Goal: Task Accomplishment & Management: Use online tool/utility

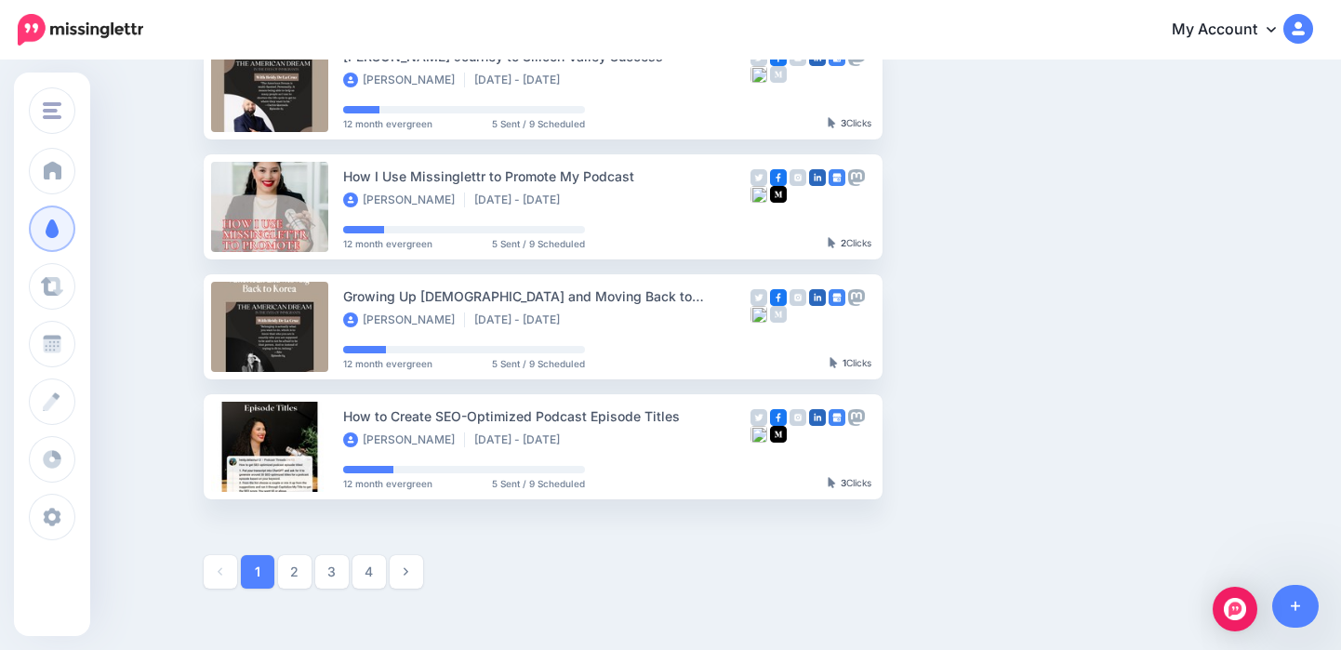
scroll to position [916, 0]
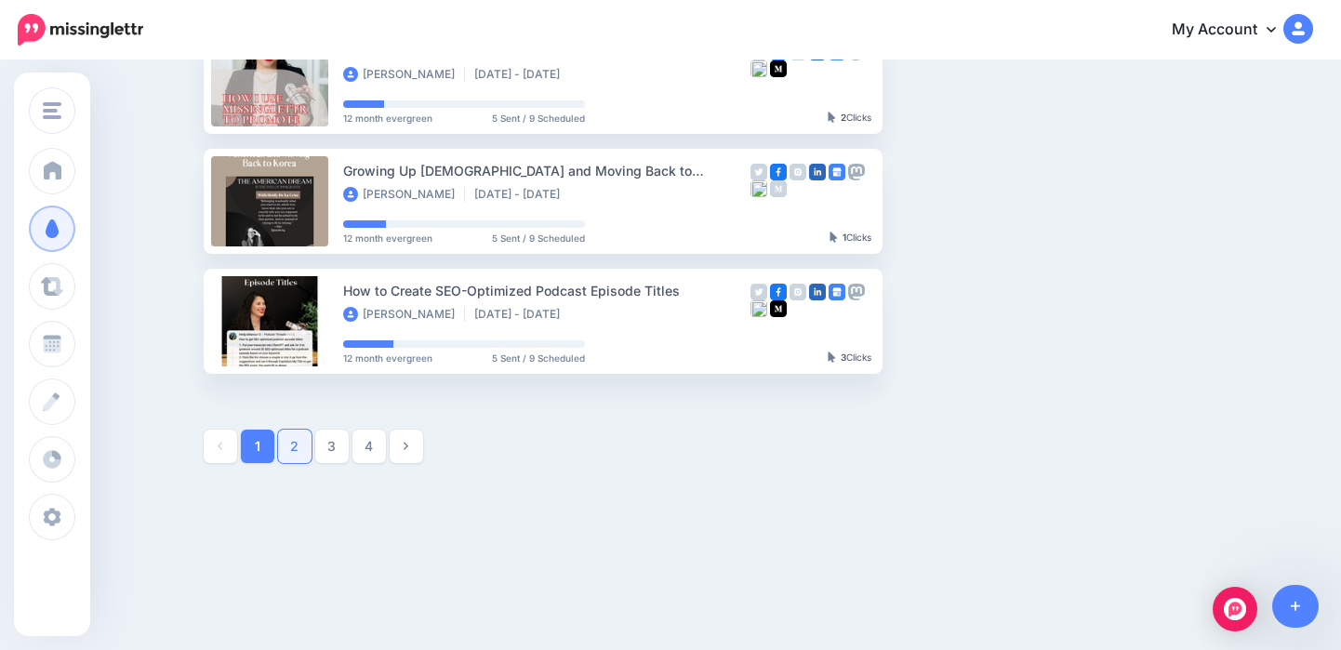
click at [291, 449] on link "2" at bounding box center [294, 446] width 33 height 33
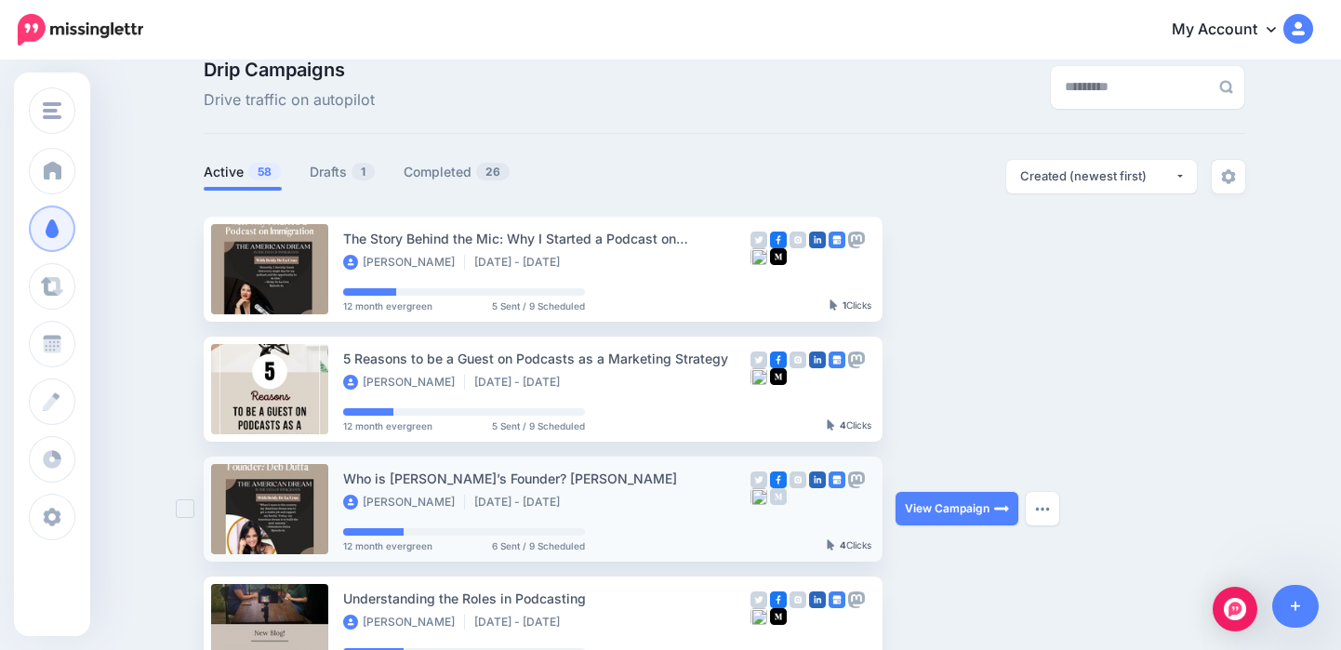
scroll to position [54, 0]
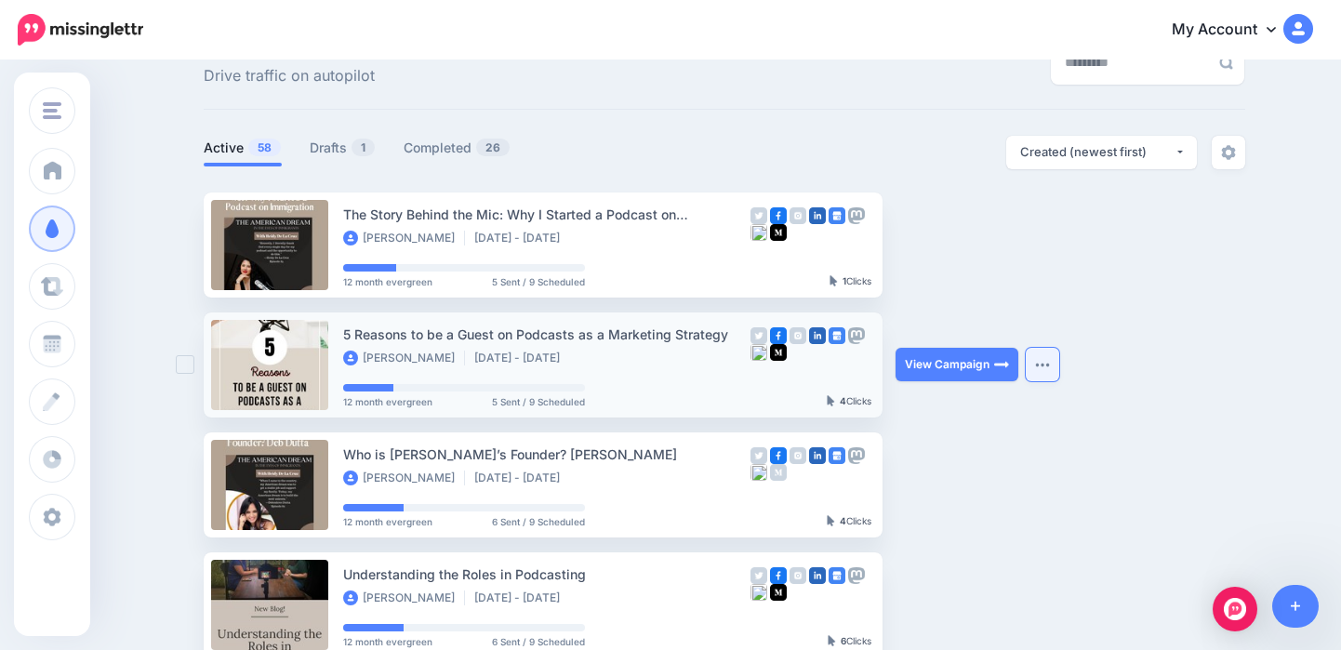
click at [1038, 362] on img "button" at bounding box center [1042, 365] width 15 height 6
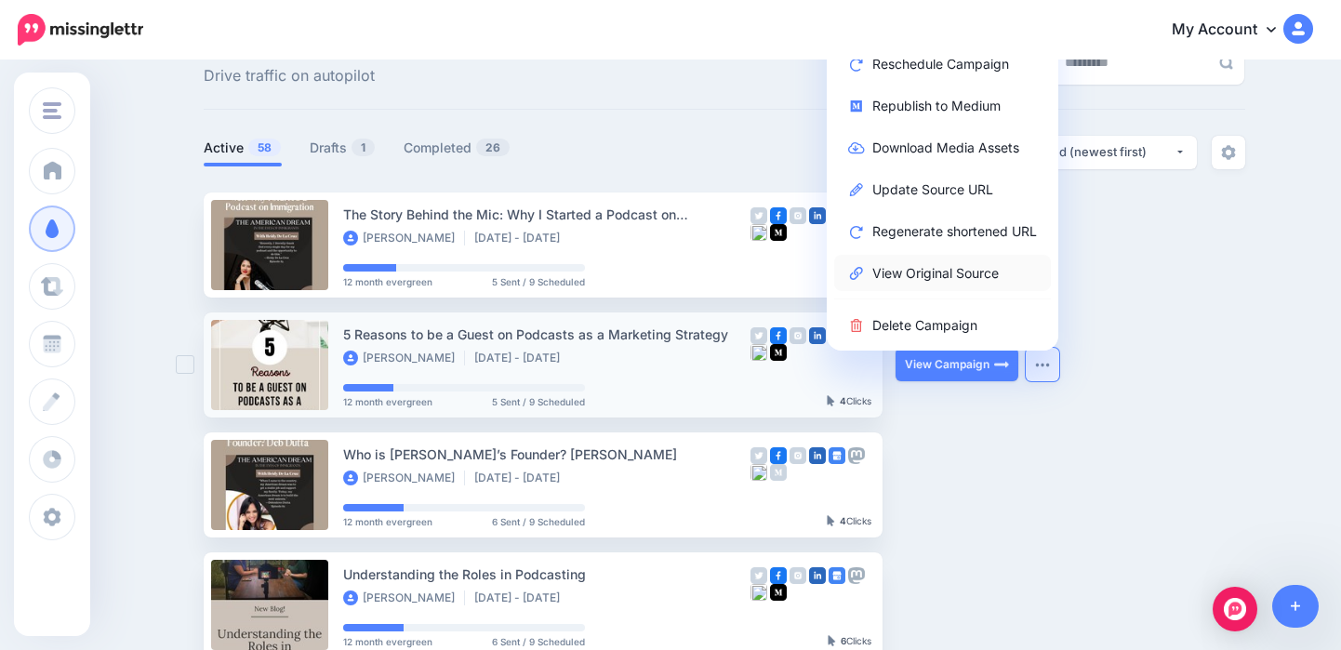
click at [935, 266] on link "View Original Source" at bounding box center [942, 273] width 217 height 36
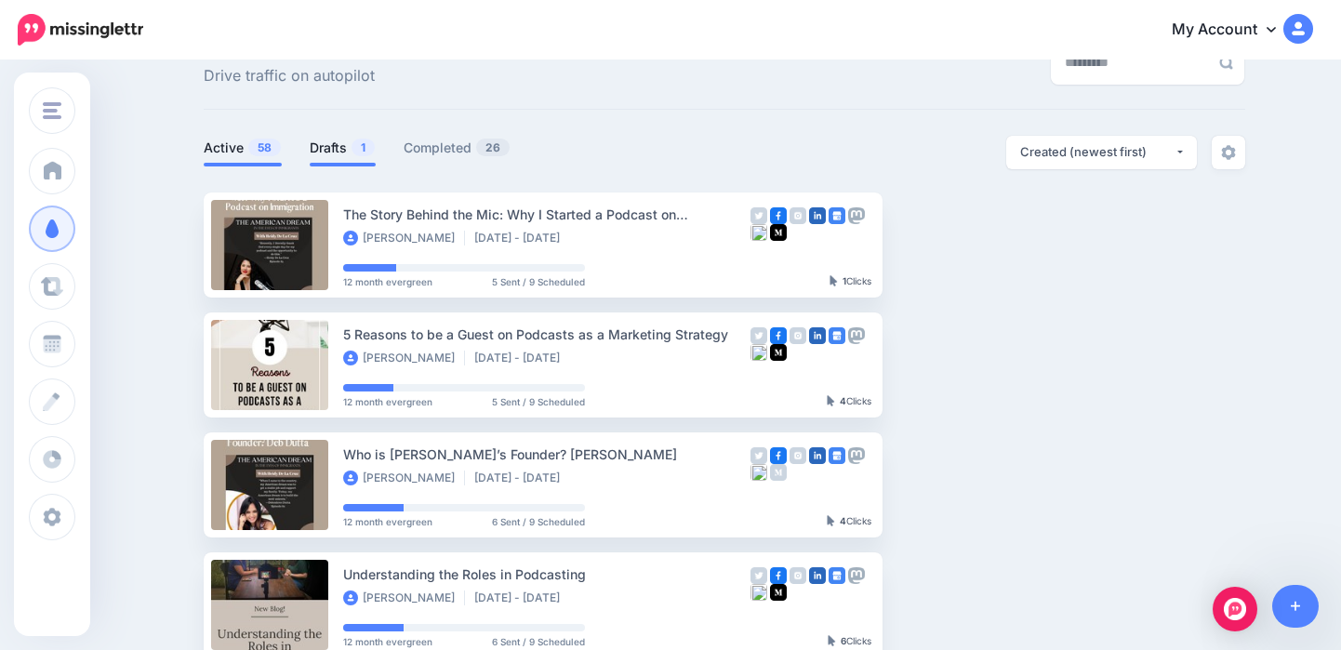
click at [346, 146] on link "Drafts 1" at bounding box center [343, 148] width 66 height 22
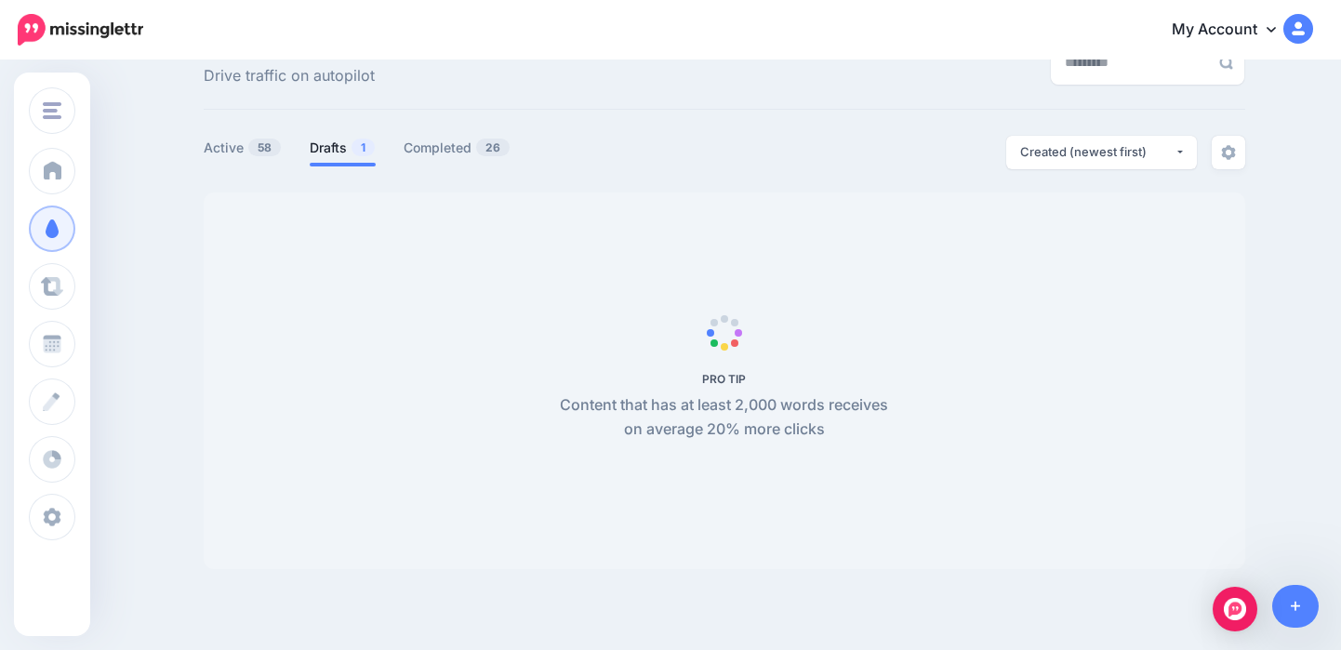
scroll to position [0, 0]
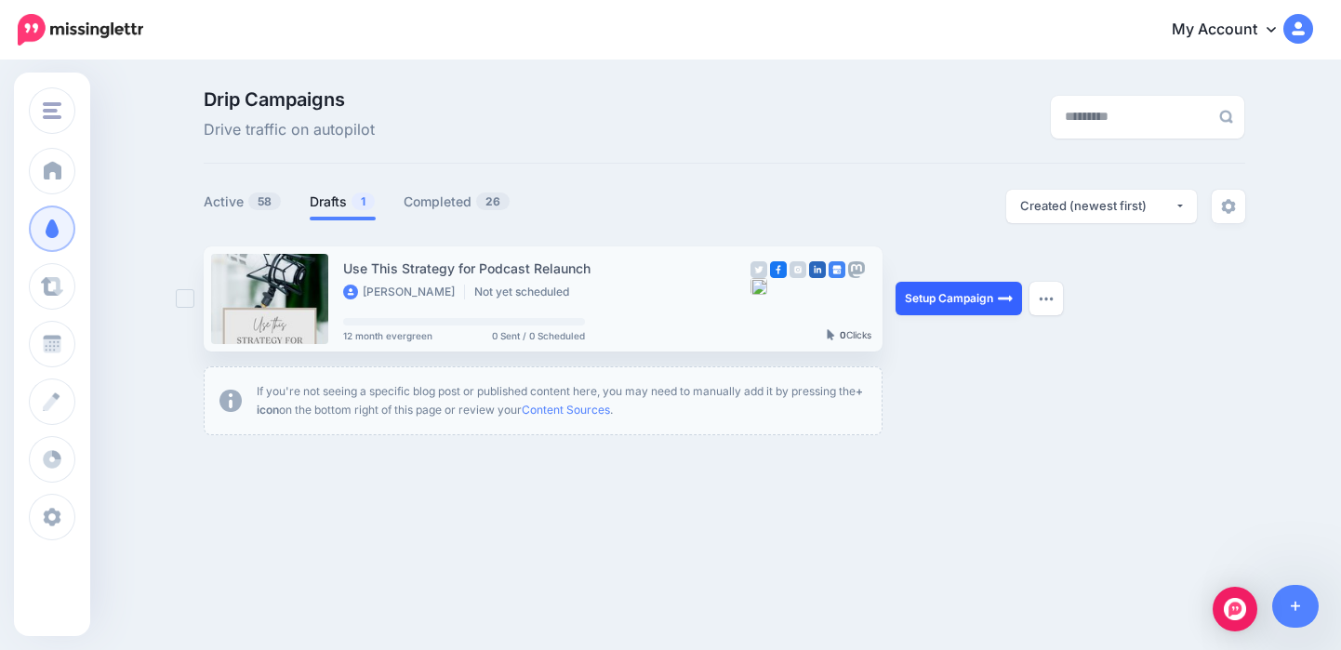
click at [932, 299] on link "Setup Campaign" at bounding box center [959, 298] width 126 height 33
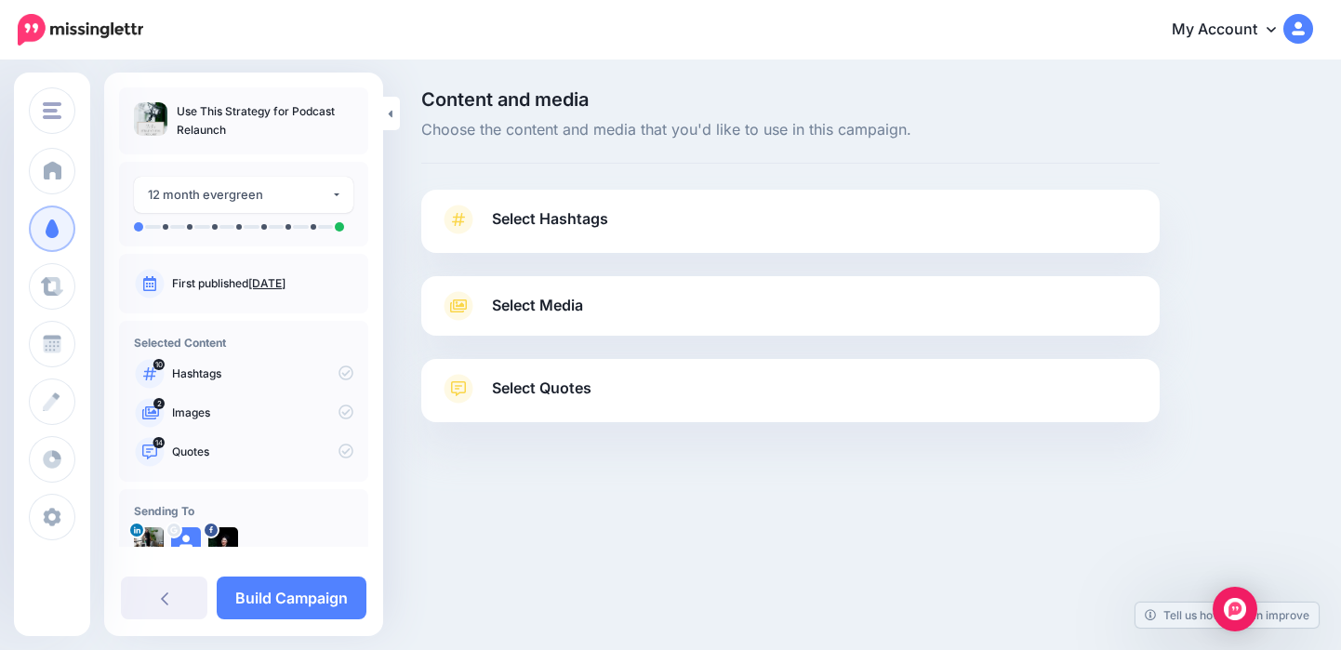
click at [642, 225] on link "Select Hashtags" at bounding box center [790, 229] width 701 height 48
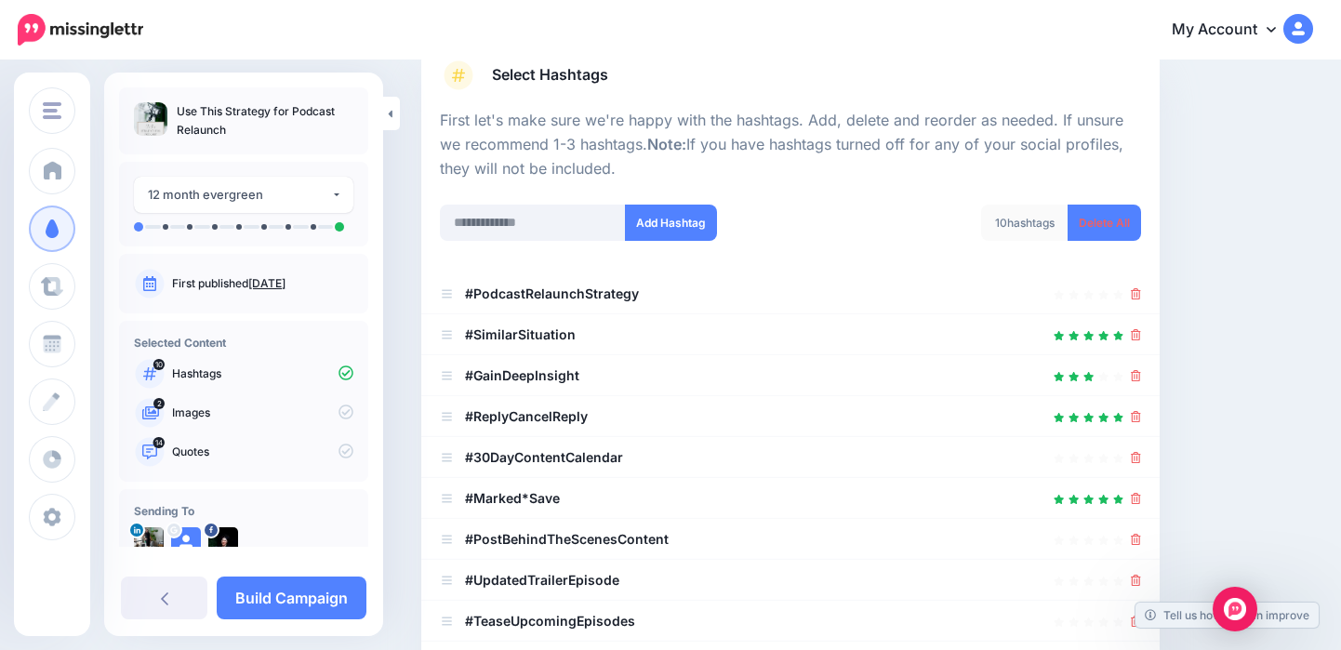
scroll to position [166, 0]
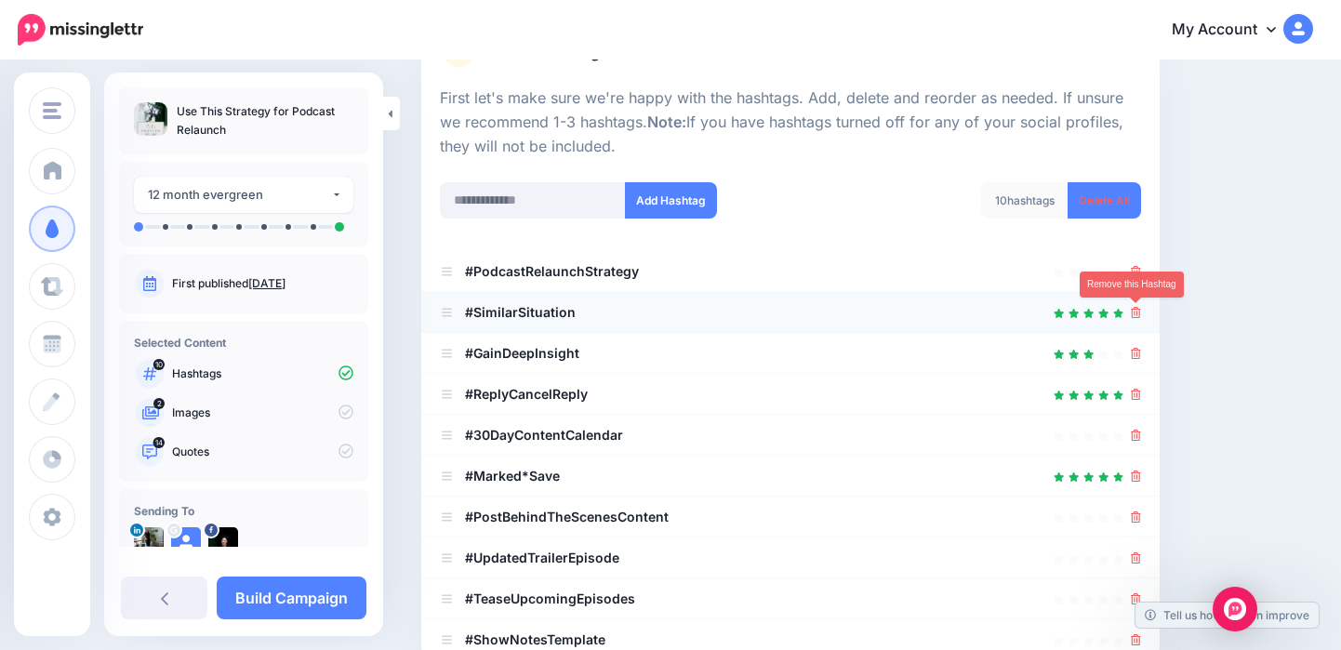
click at [1135, 313] on icon at bounding box center [1136, 312] width 10 height 11
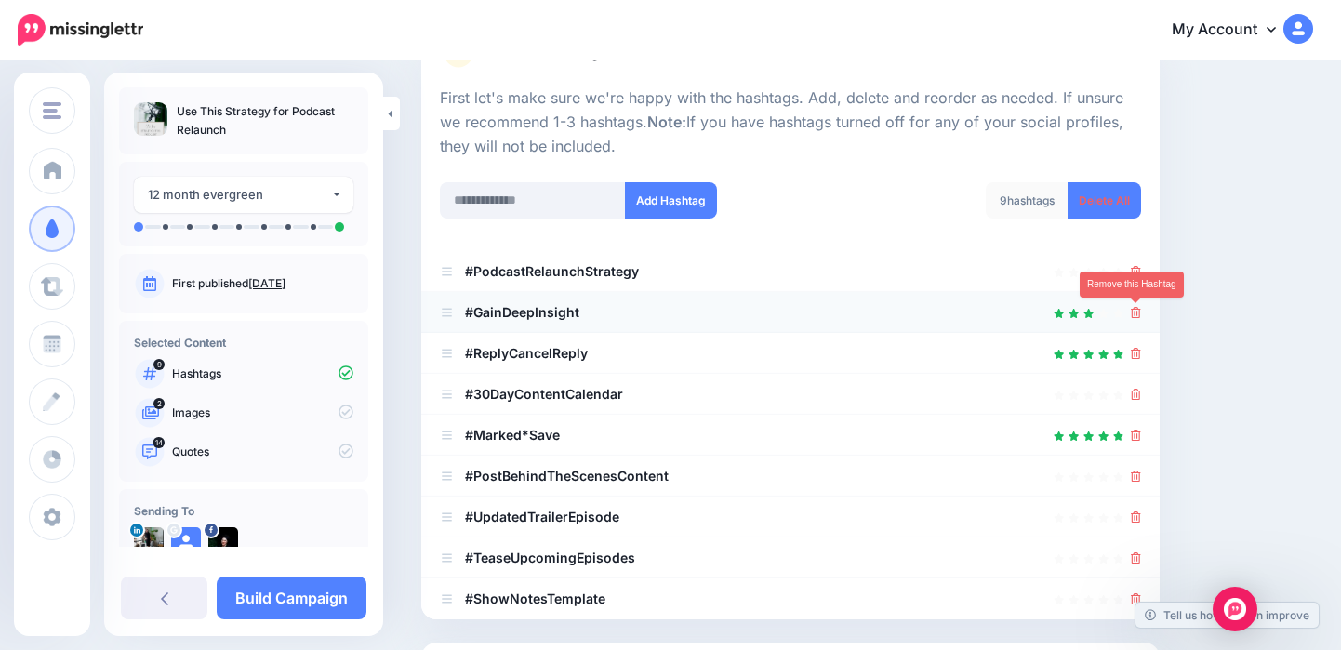
click at [1134, 313] on icon at bounding box center [1136, 312] width 10 height 11
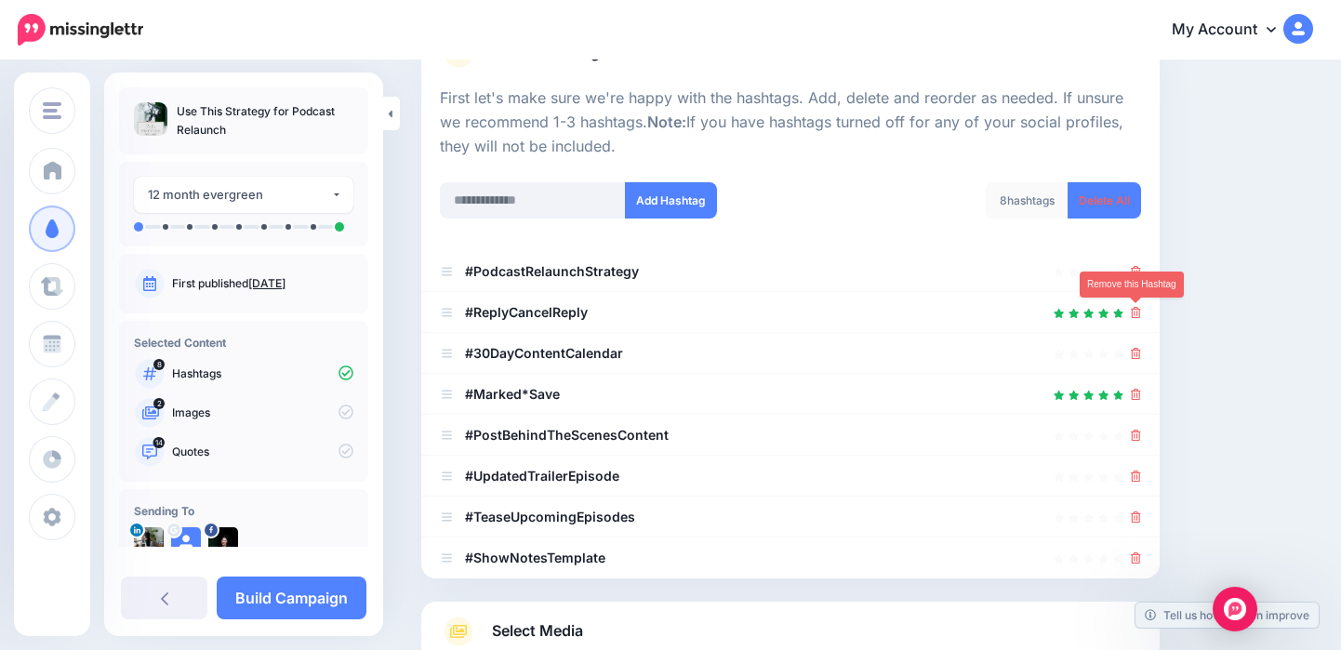
click at [1134, 313] on icon at bounding box center [1136, 312] width 10 height 11
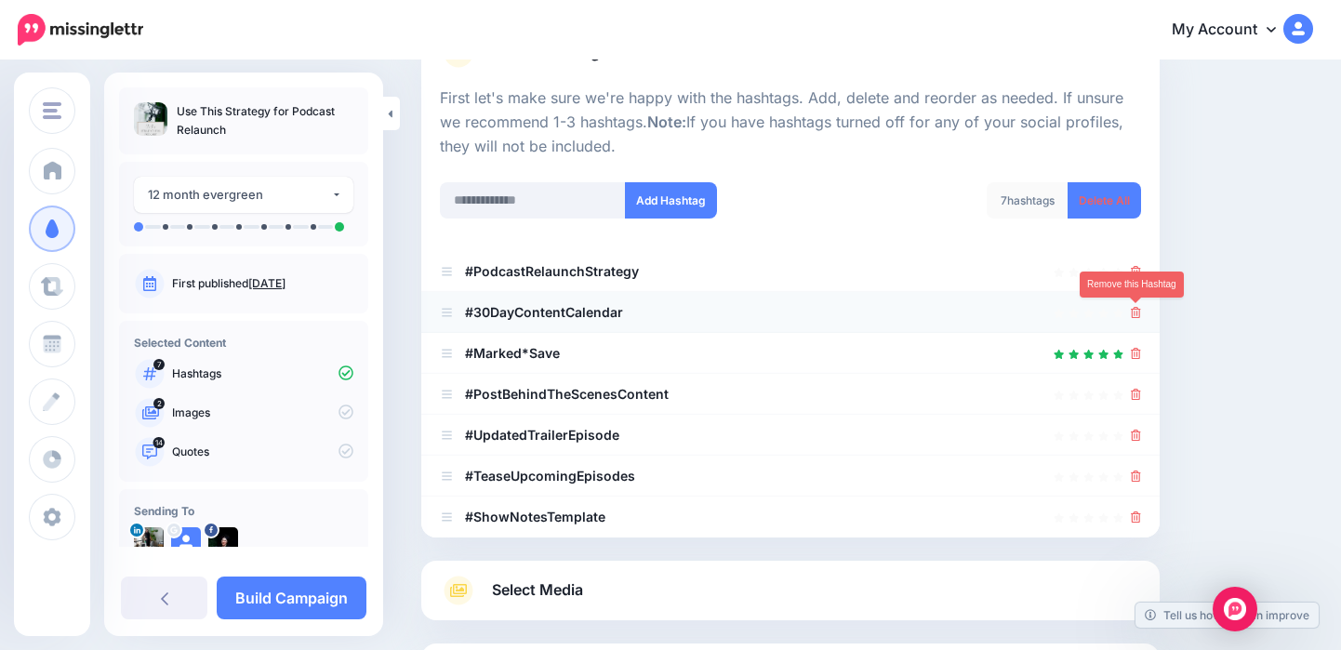
click at [1137, 313] on icon at bounding box center [1136, 312] width 10 height 11
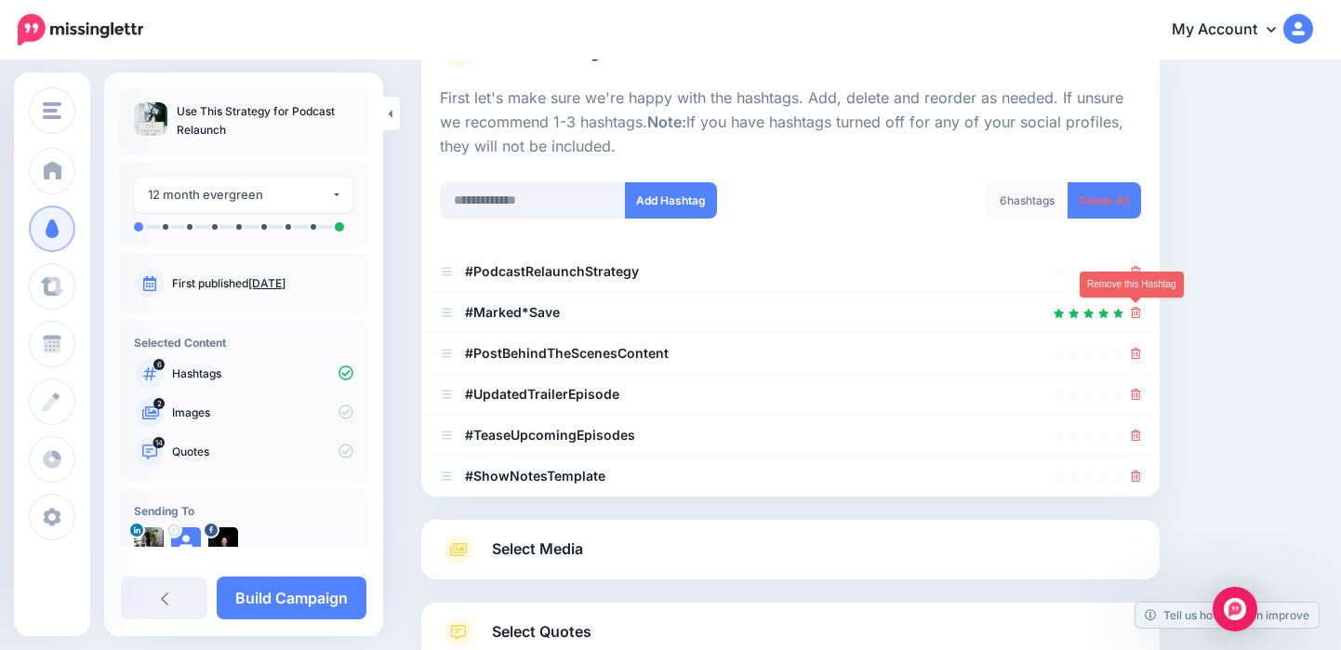
click at [1137, 313] on icon at bounding box center [1136, 312] width 10 height 11
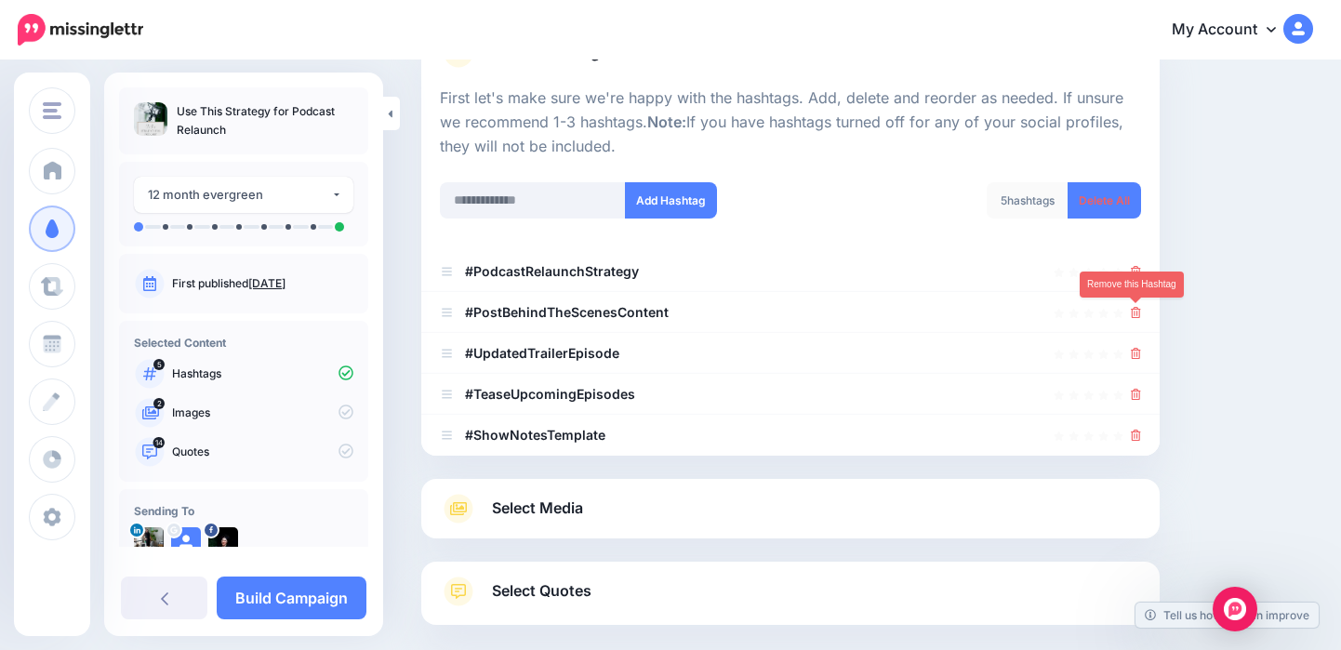
click at [1137, 313] on icon at bounding box center [1136, 312] width 10 height 11
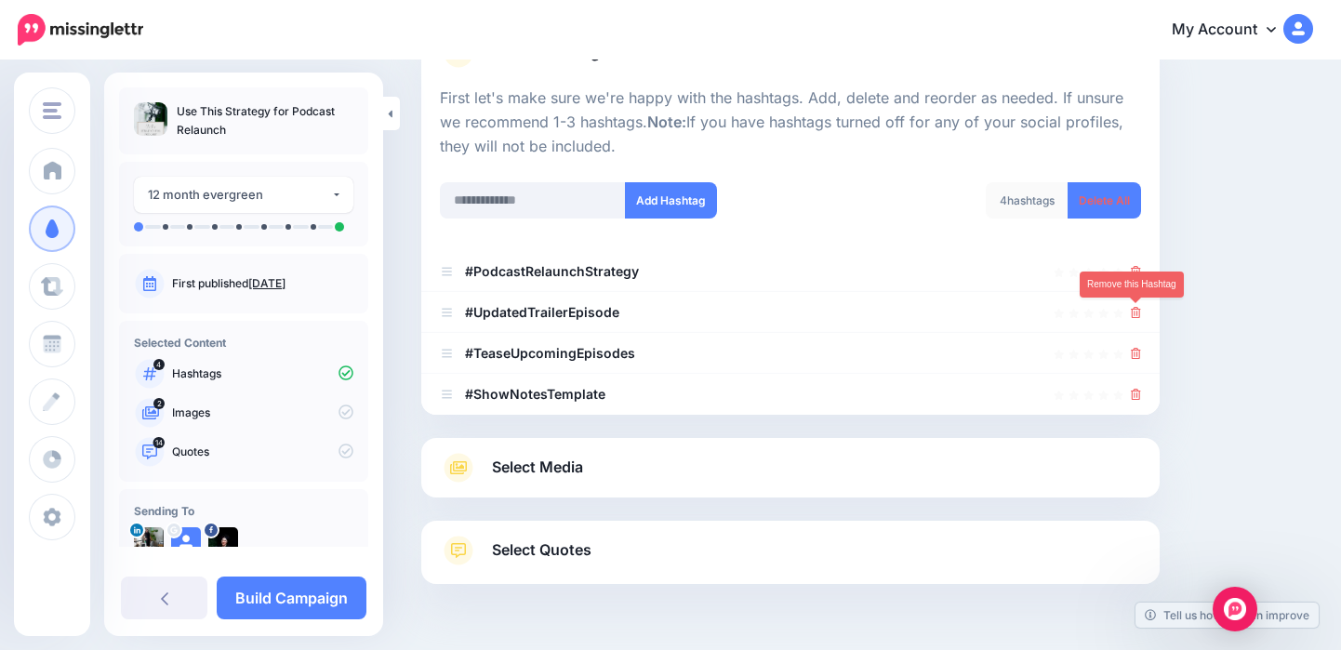
click at [1137, 313] on icon at bounding box center [1136, 312] width 10 height 11
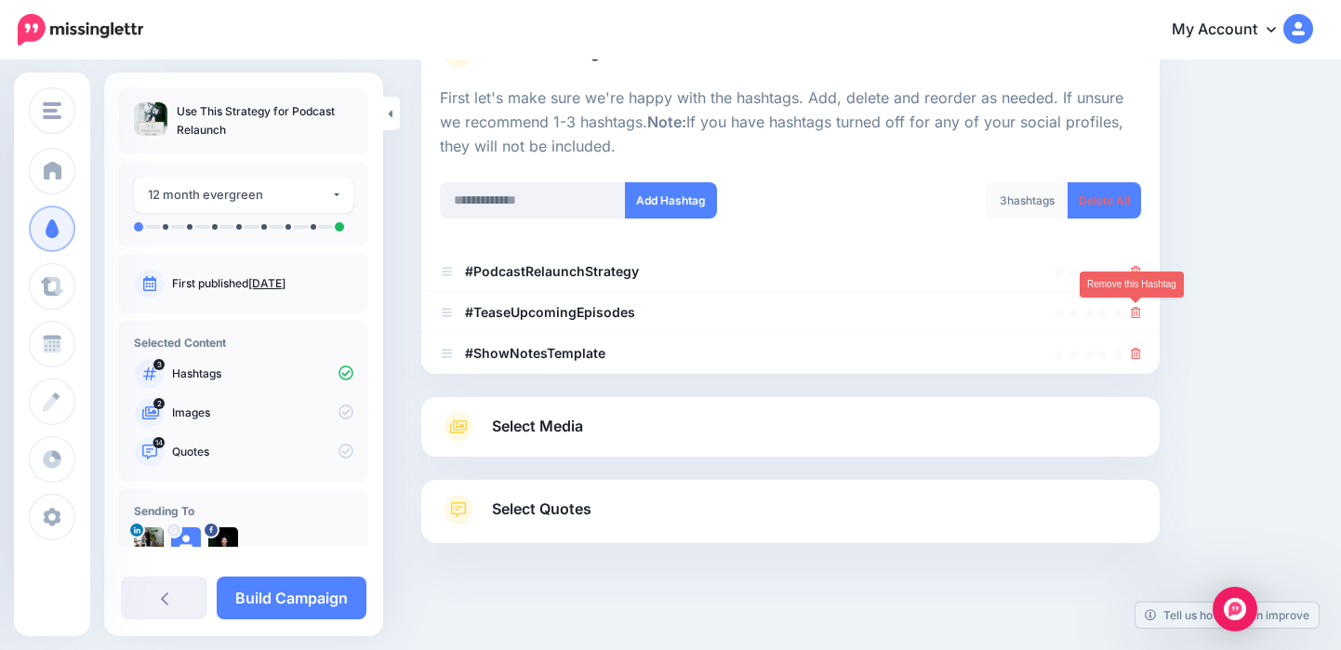
click at [1137, 313] on icon at bounding box center [1136, 312] width 10 height 11
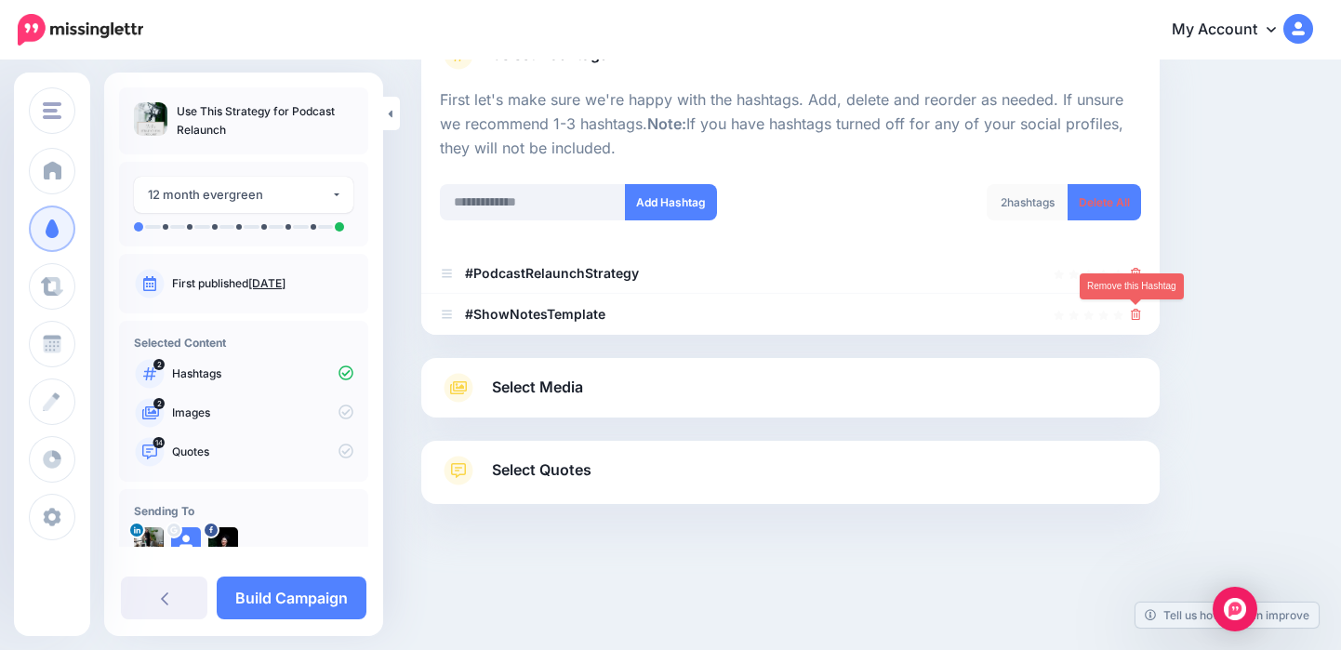
click at [1137, 313] on icon at bounding box center [1136, 314] width 10 height 11
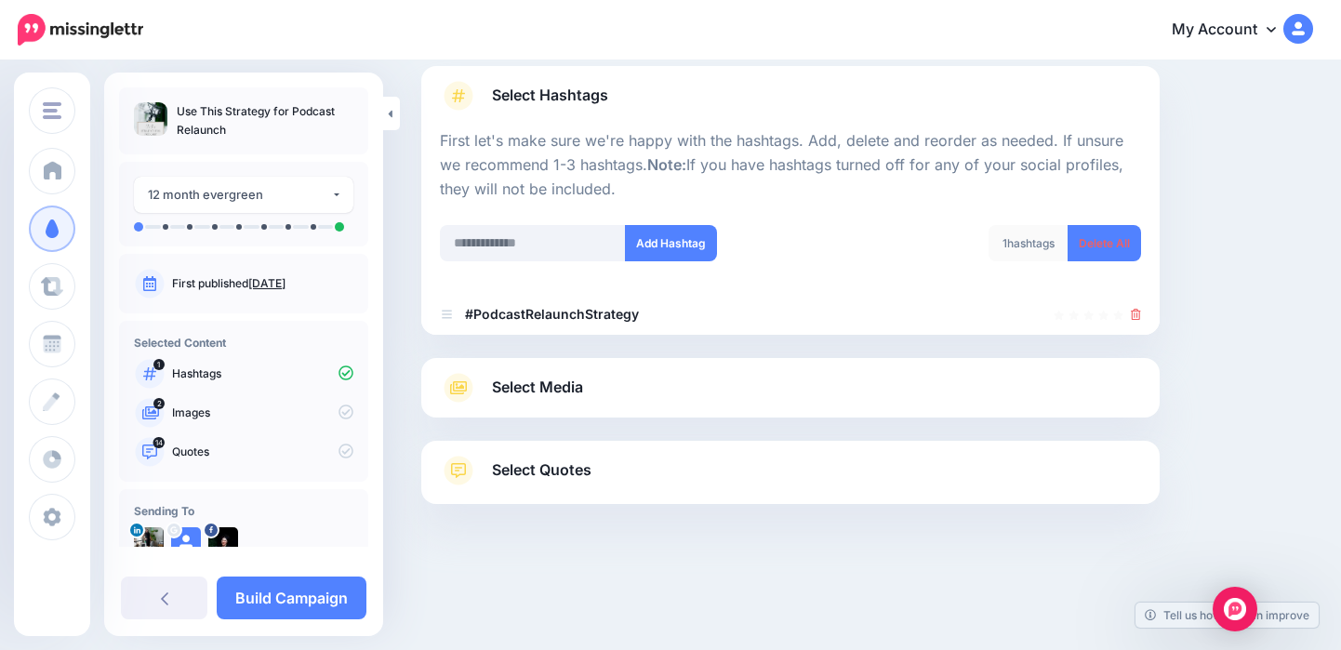
click at [579, 261] on div "Add Hashtag" at bounding box center [608, 255] width 365 height 60
click at [571, 253] on input "text" at bounding box center [533, 243] width 186 height 36
type input "**********"
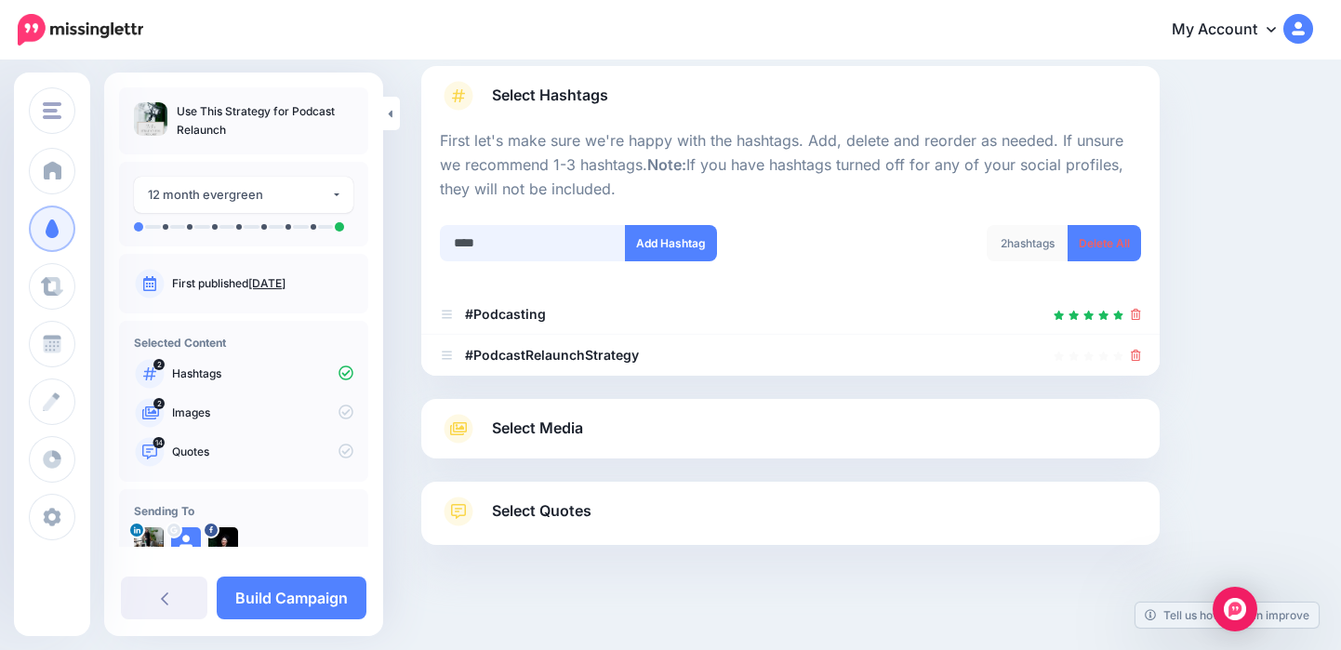
scroll to position [165, 0]
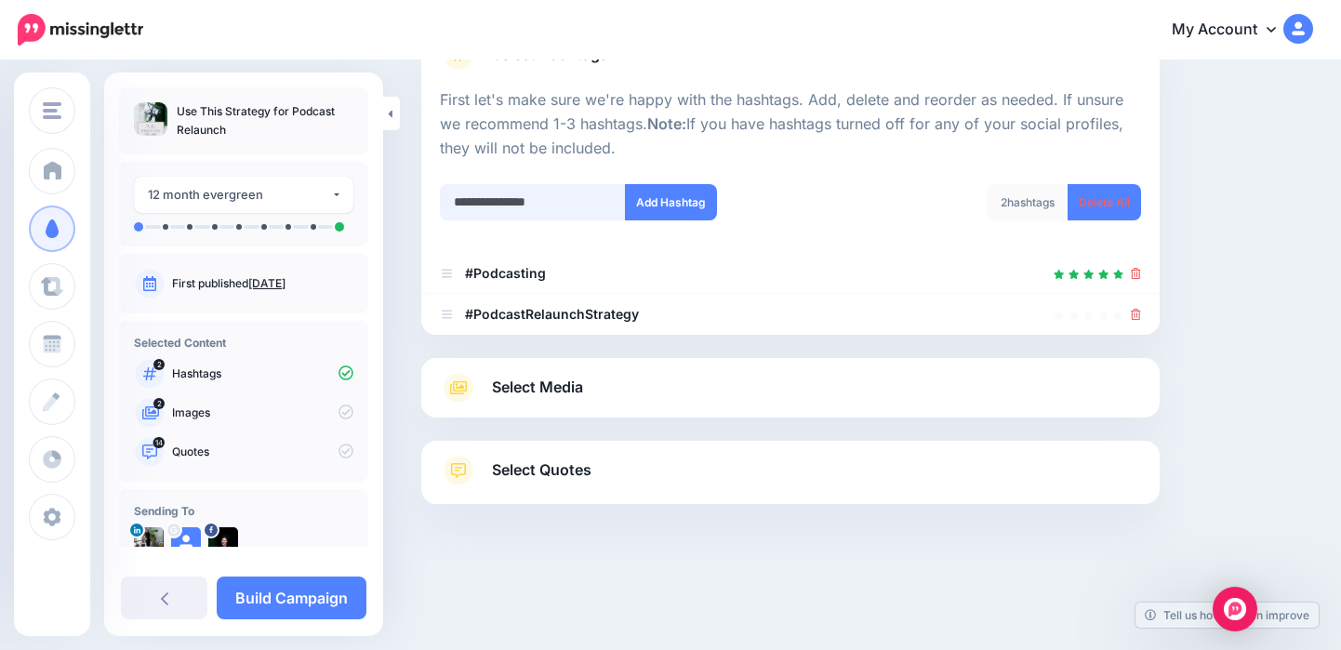
type input "**********"
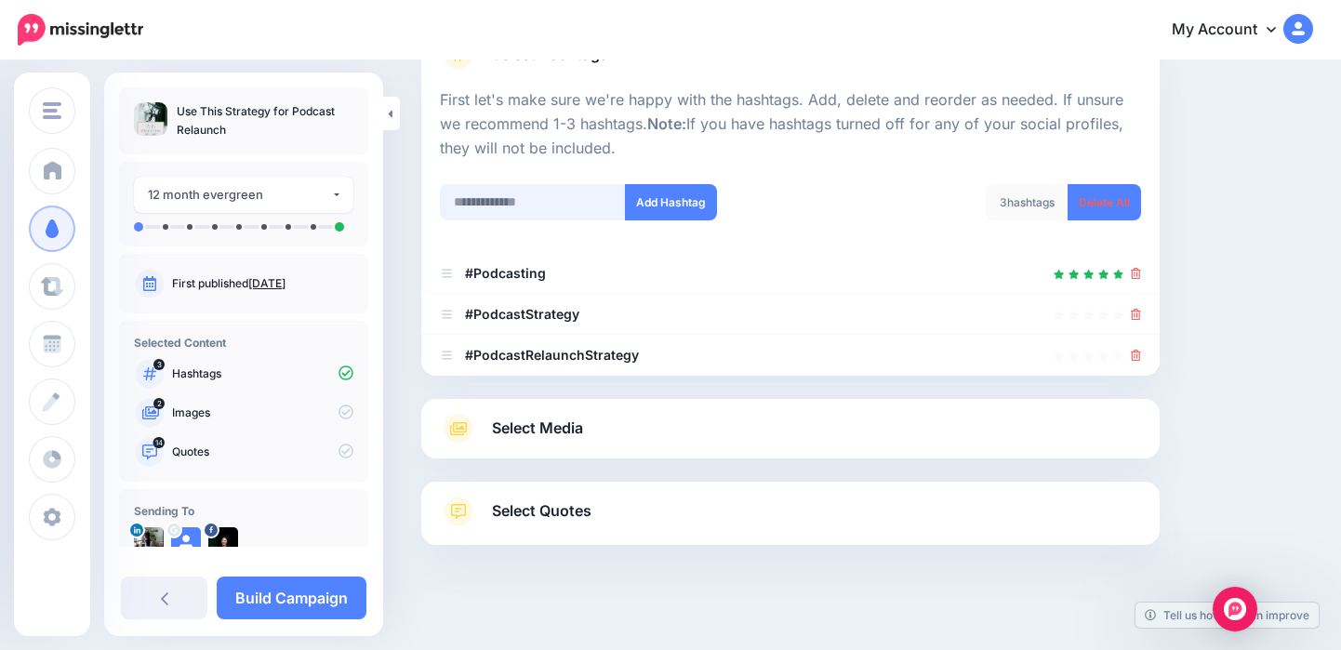
scroll to position [206, 0]
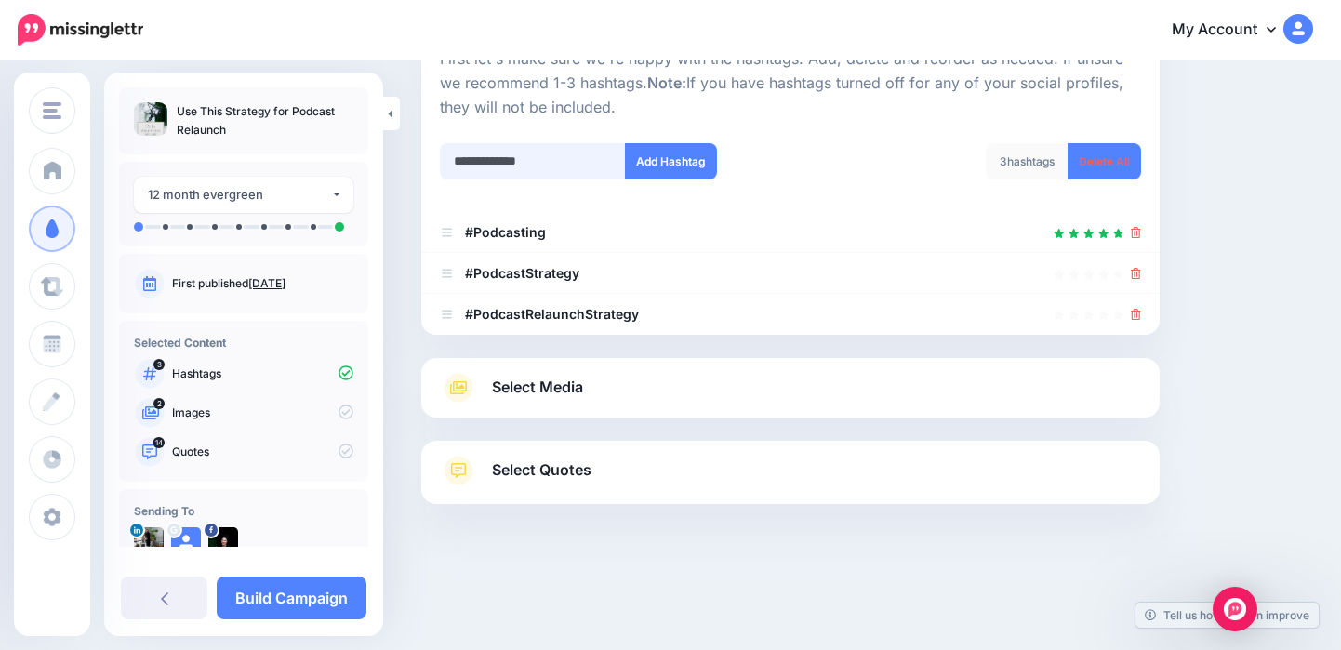
type input "**********"
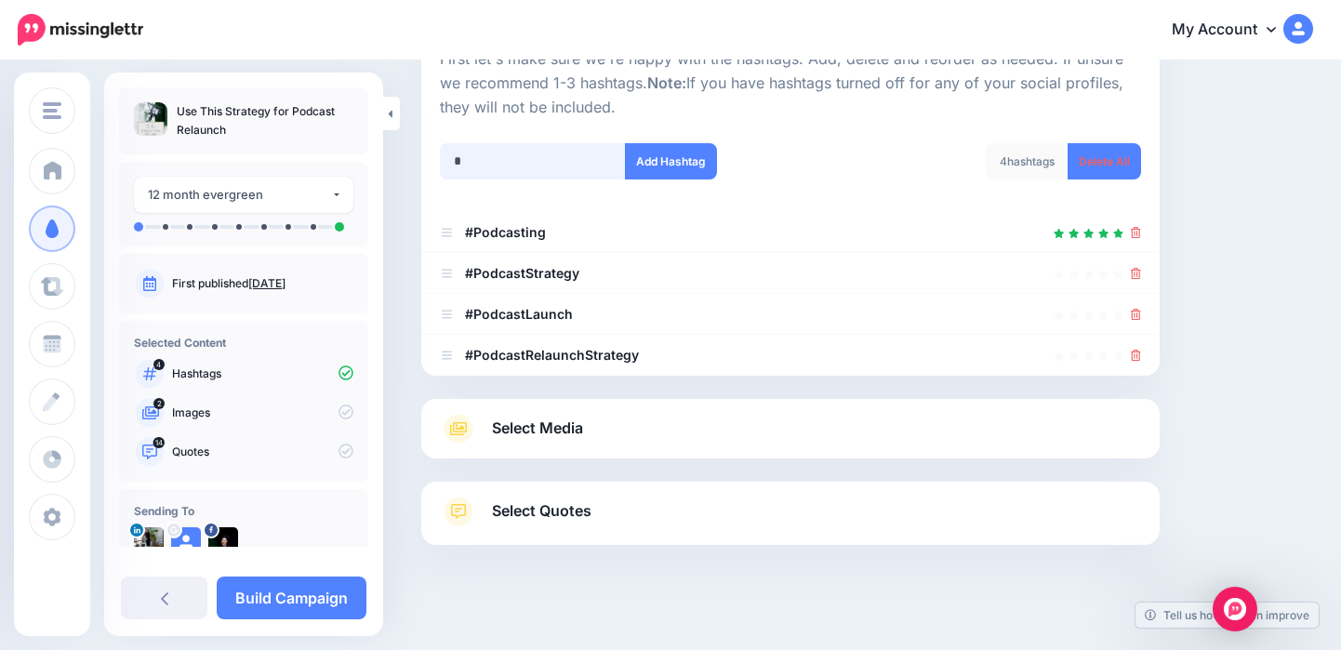
scroll to position [246, 0]
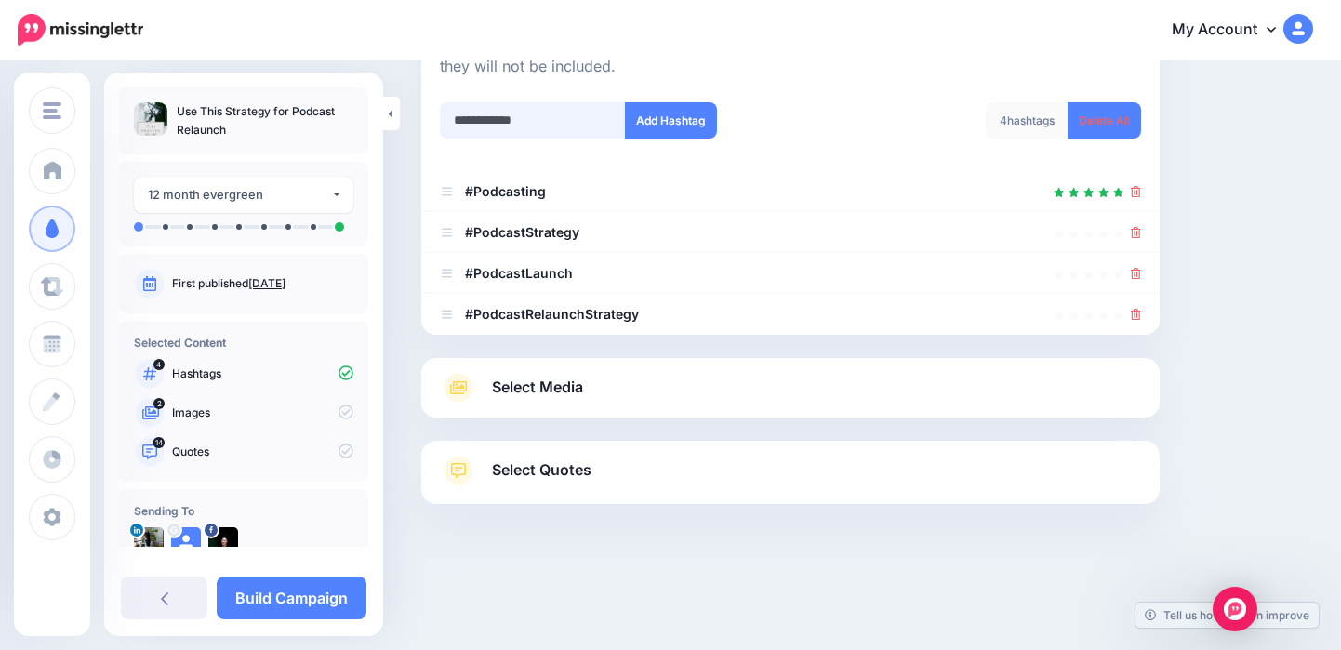
type input "**********"
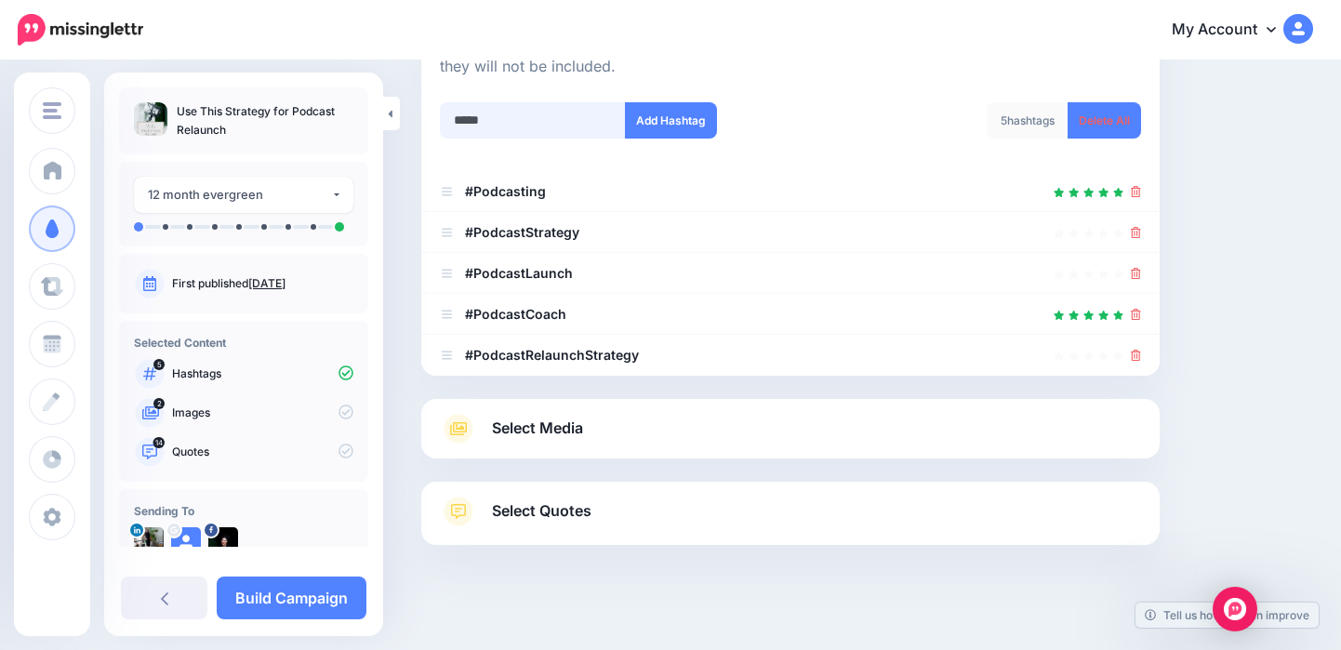
scroll to position [287, 0]
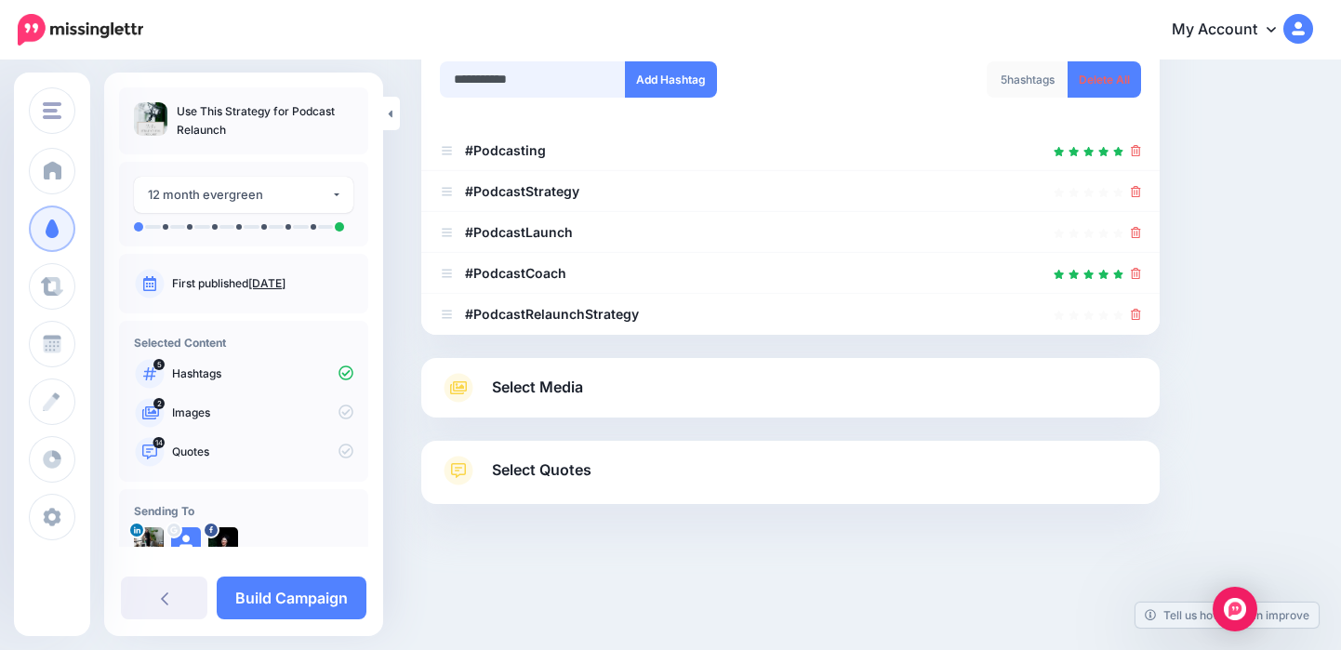
type input "**********"
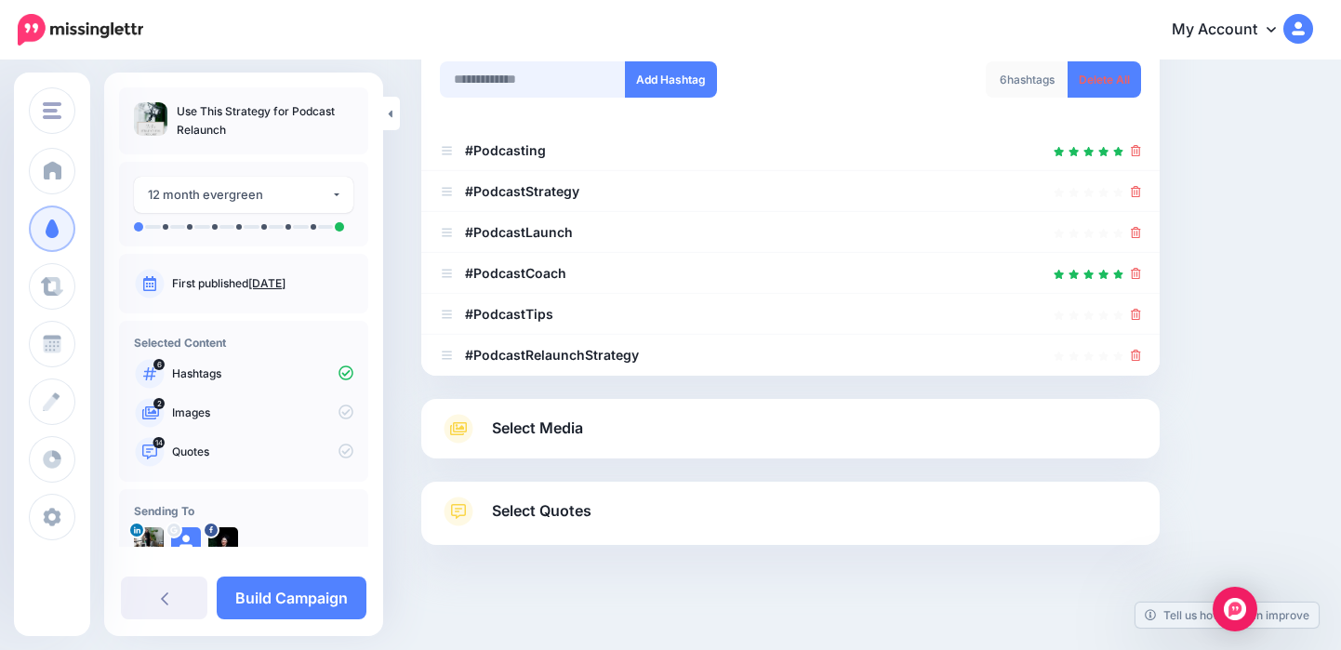
scroll to position [328, 0]
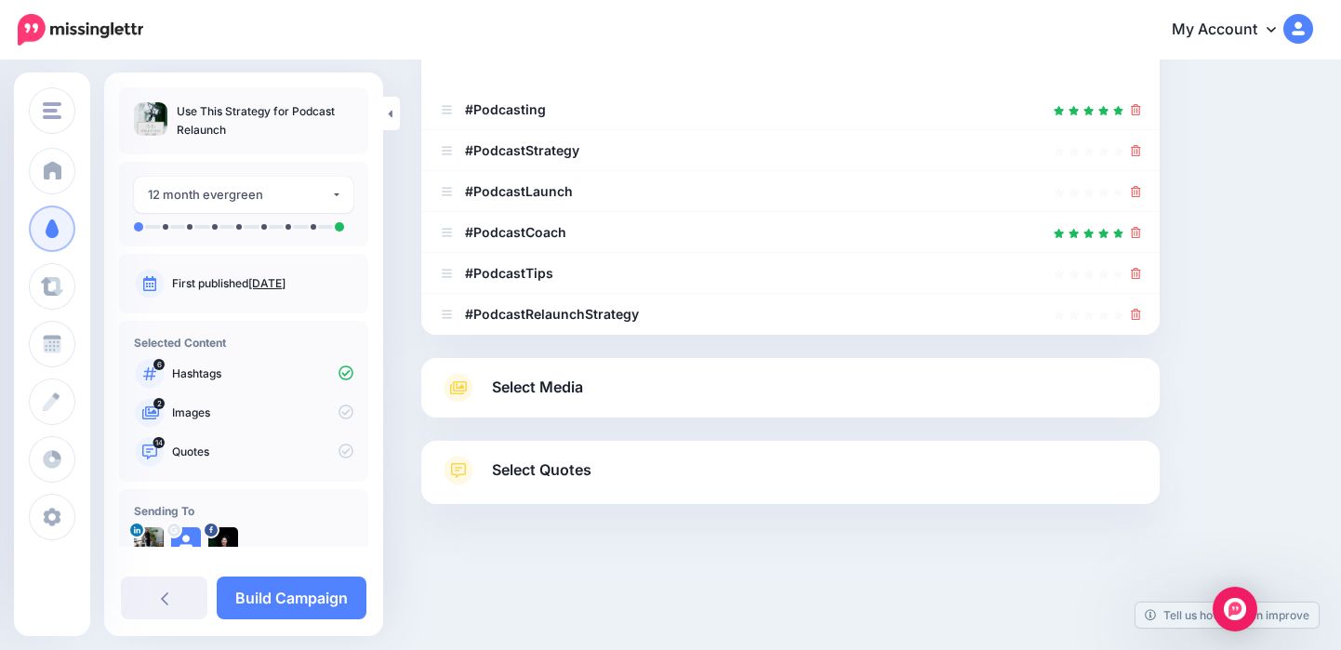
click at [761, 396] on link "Select Media" at bounding box center [790, 388] width 701 height 30
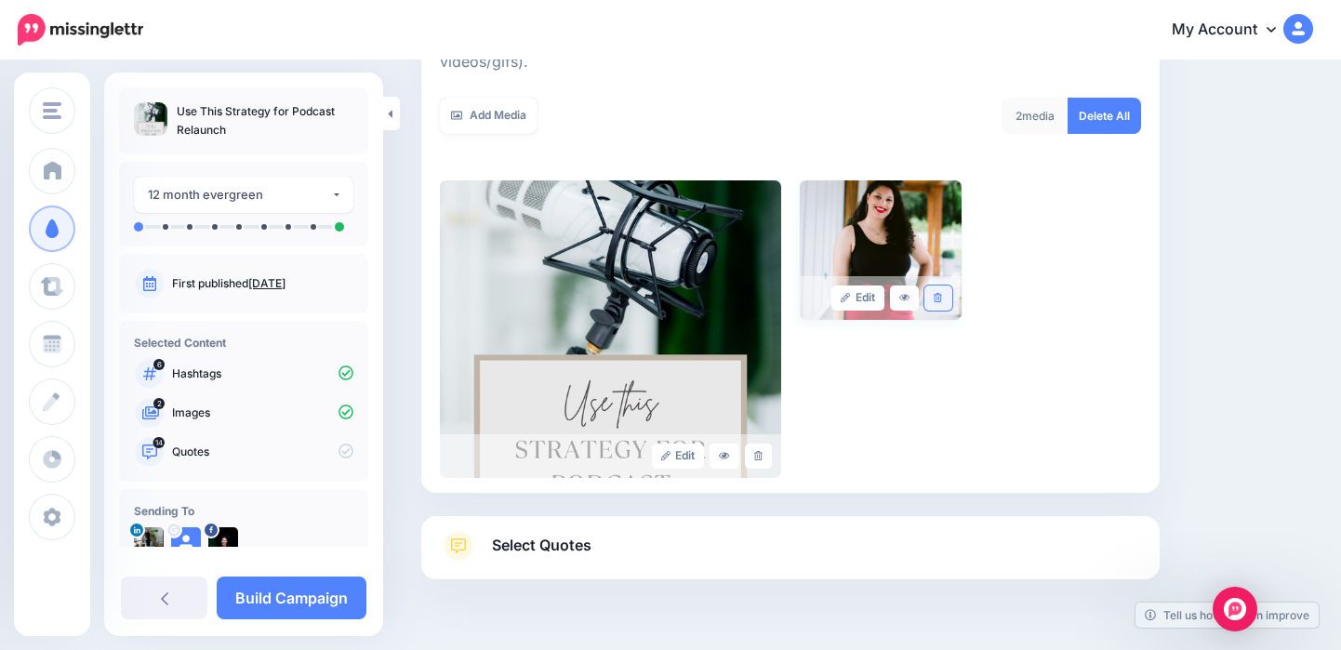
click at [935, 293] on icon at bounding box center [938, 298] width 8 height 10
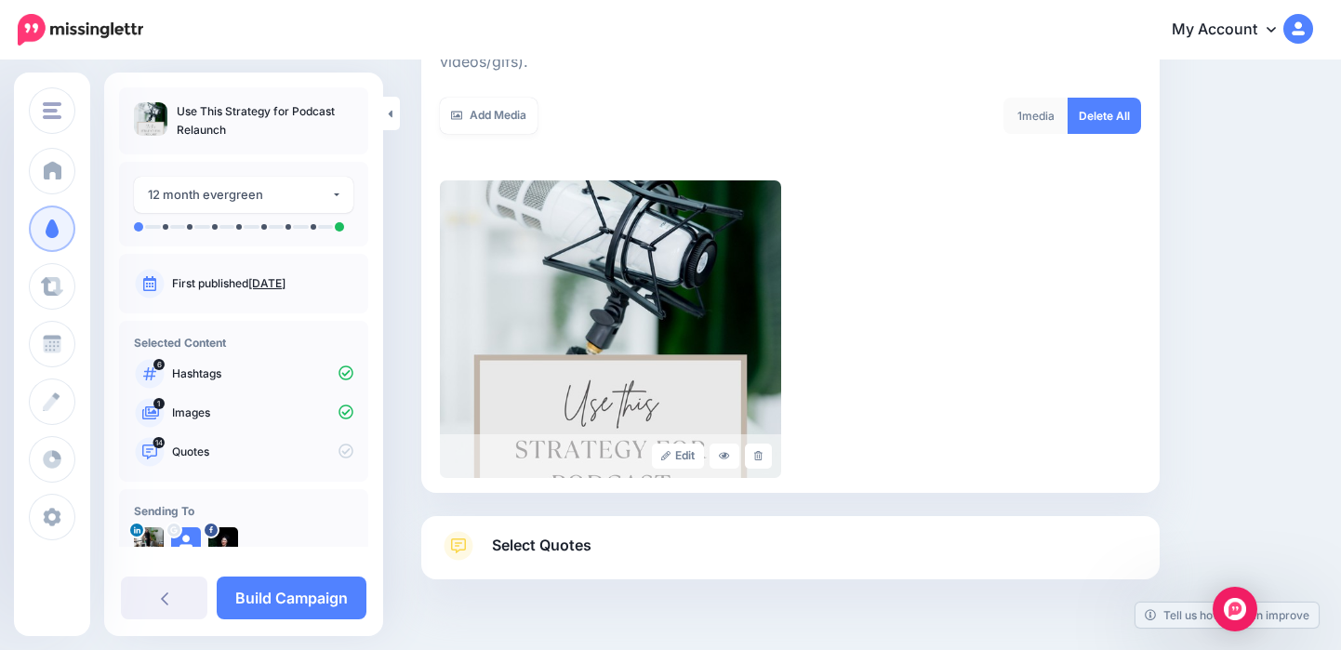
click at [724, 531] on link "Select Quotes" at bounding box center [790, 555] width 701 height 48
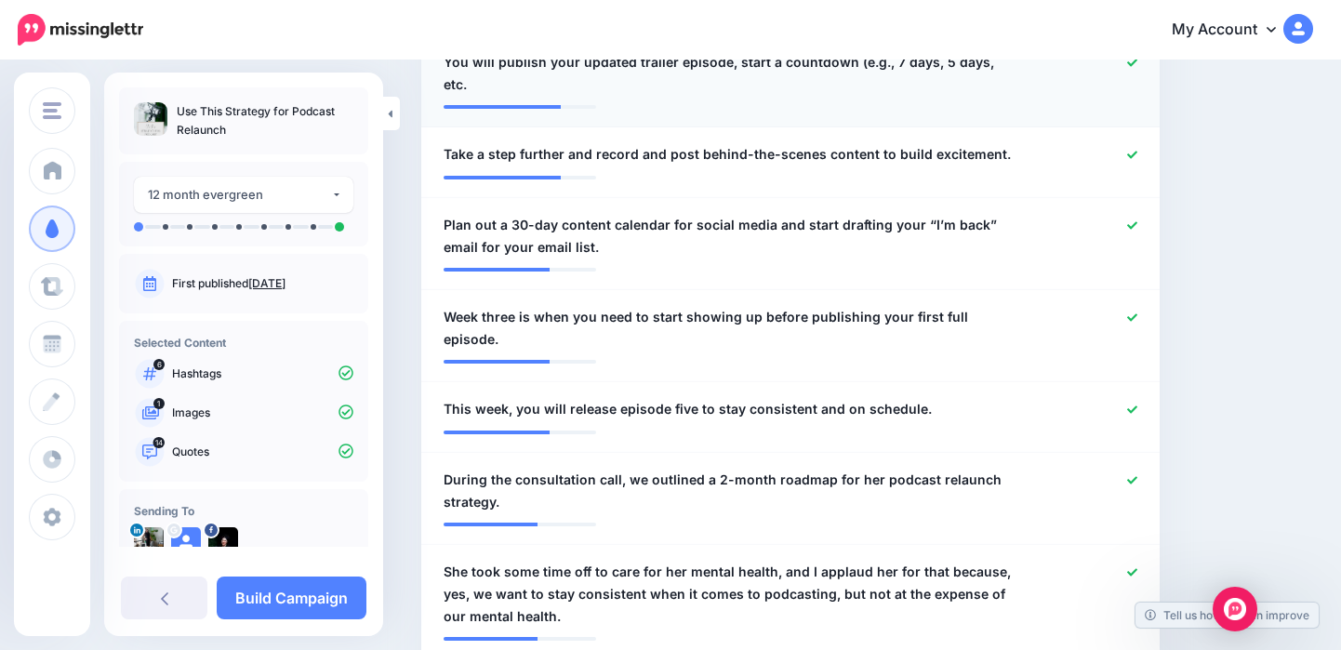
scroll to position [1290, 0]
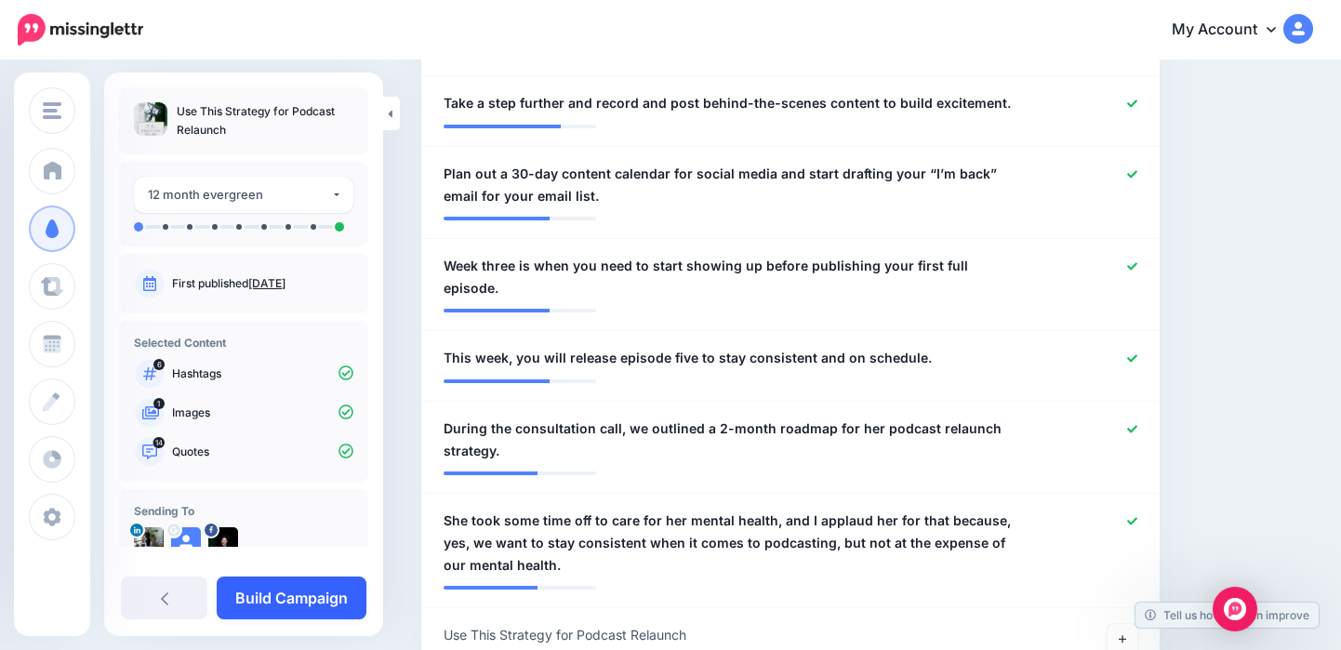
click at [326, 594] on link "Build Campaign" at bounding box center [292, 598] width 150 height 43
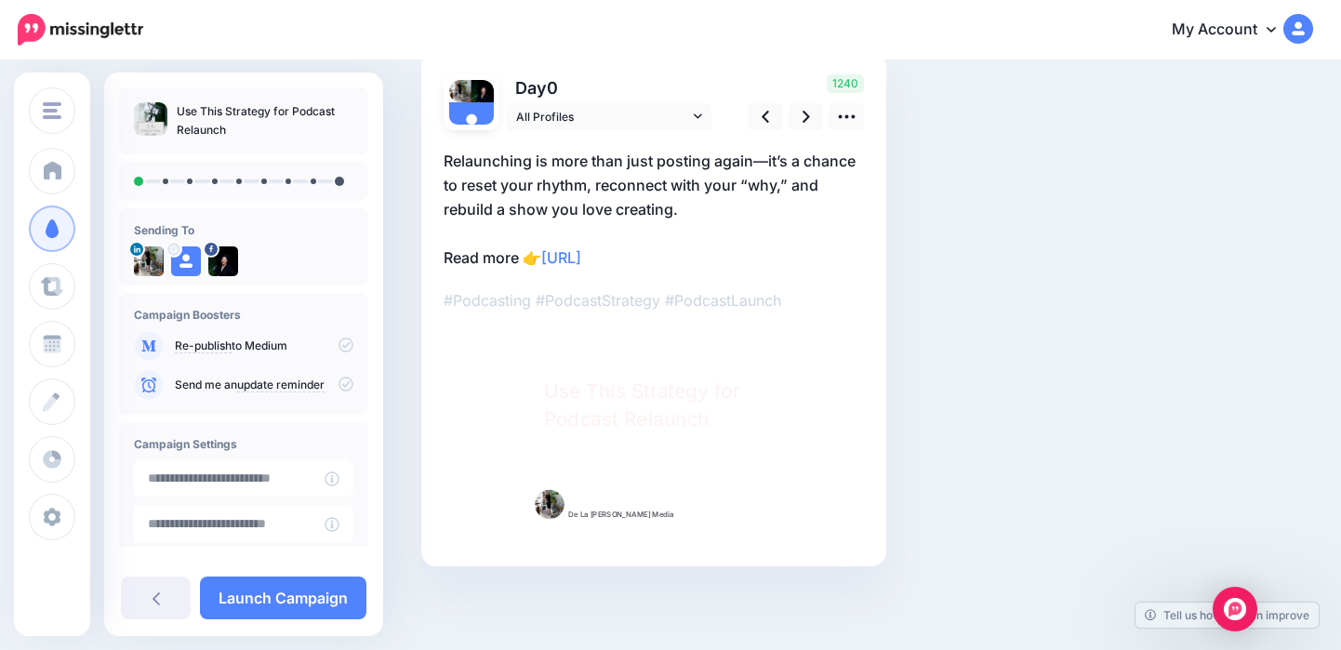
scroll to position [82, 0]
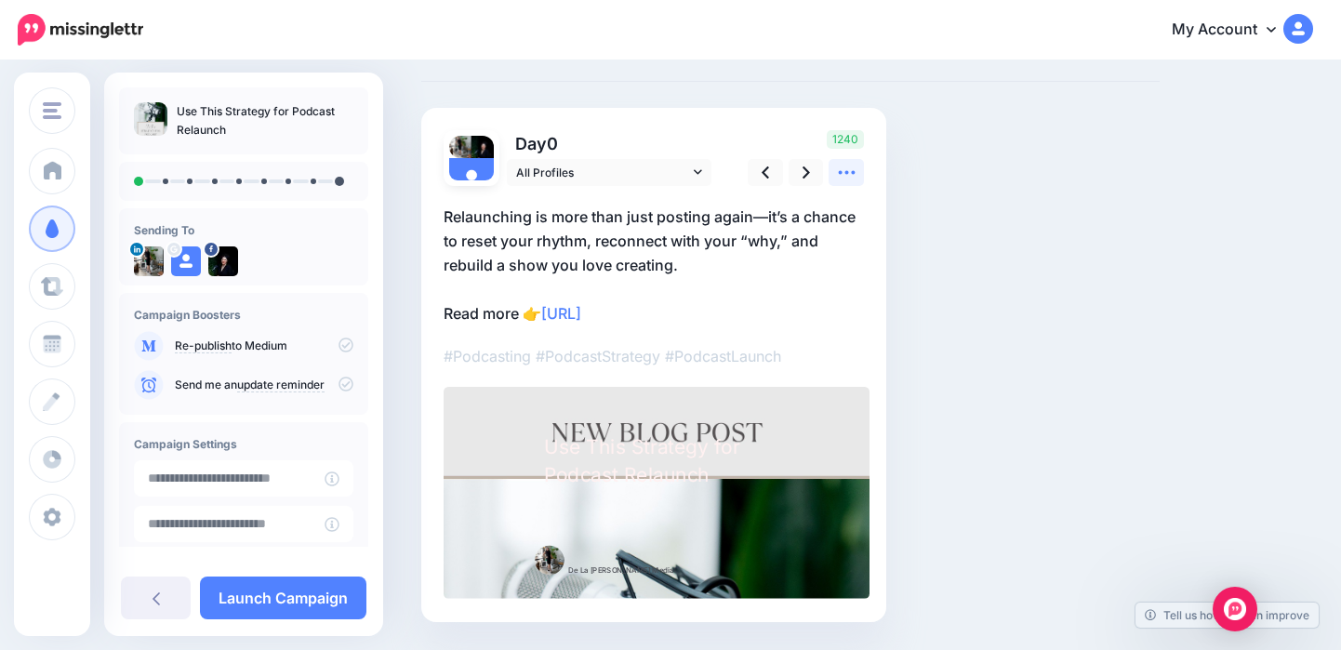
click at [850, 172] on icon at bounding box center [847, 173] width 20 height 20
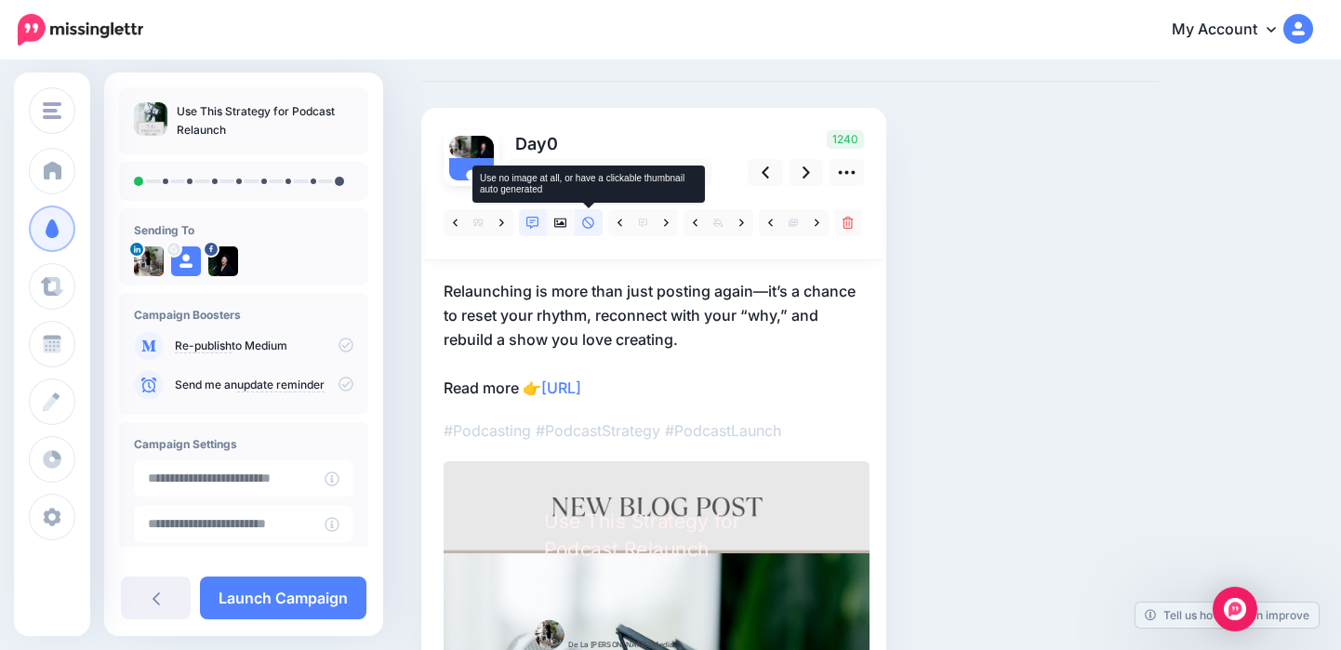
click at [587, 224] on icon at bounding box center [588, 223] width 13 height 13
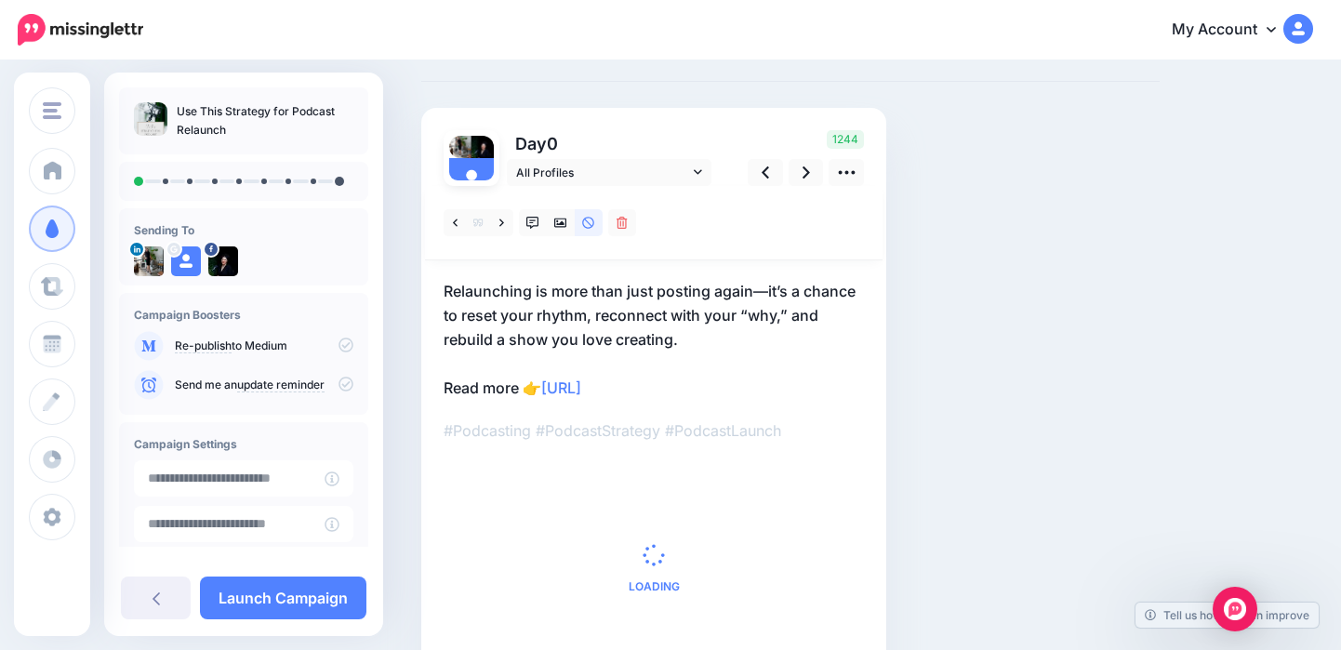
scroll to position [212, 0]
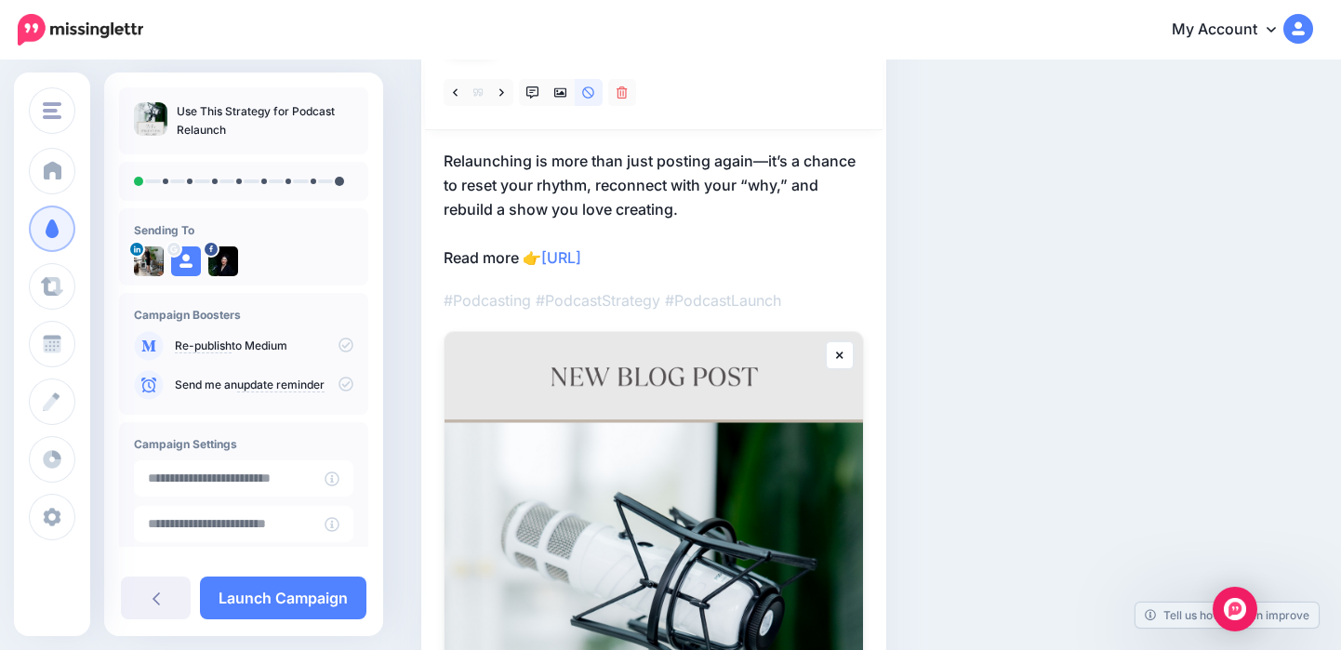
click at [1026, 332] on div "Social Posts Review the social posts that will be sent to promote this content.…" at bounding box center [790, 543] width 766 height 1330
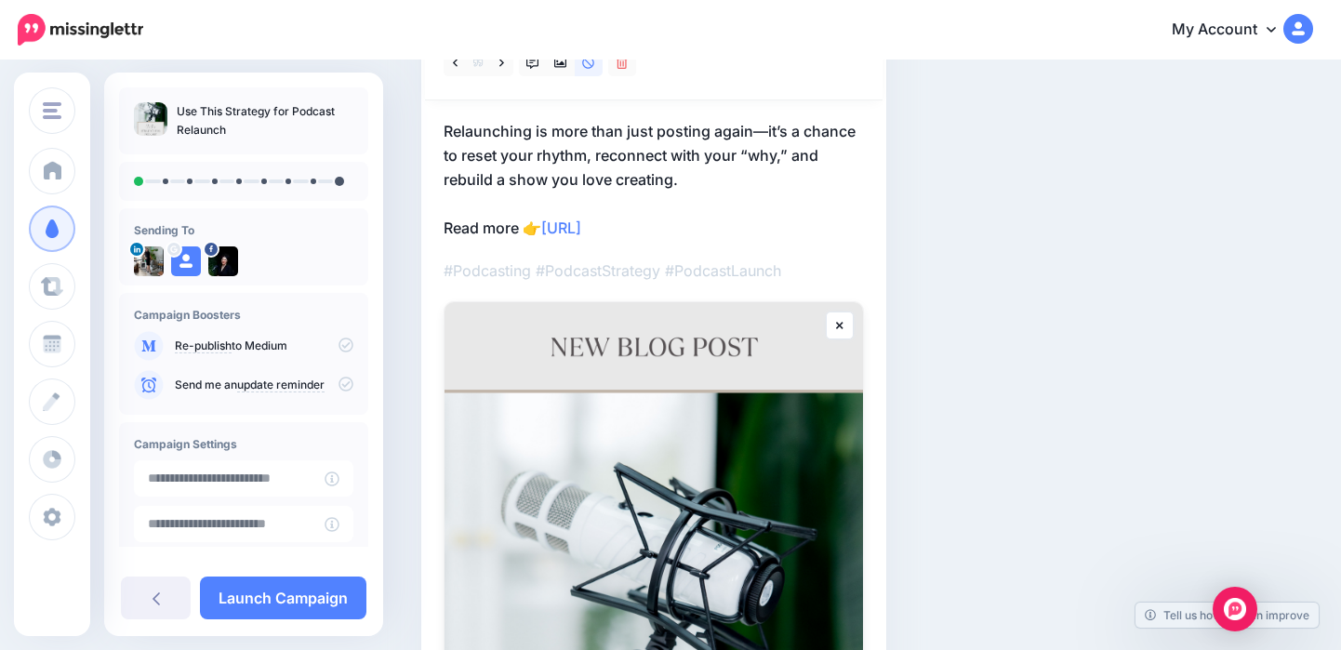
scroll to position [0, 0]
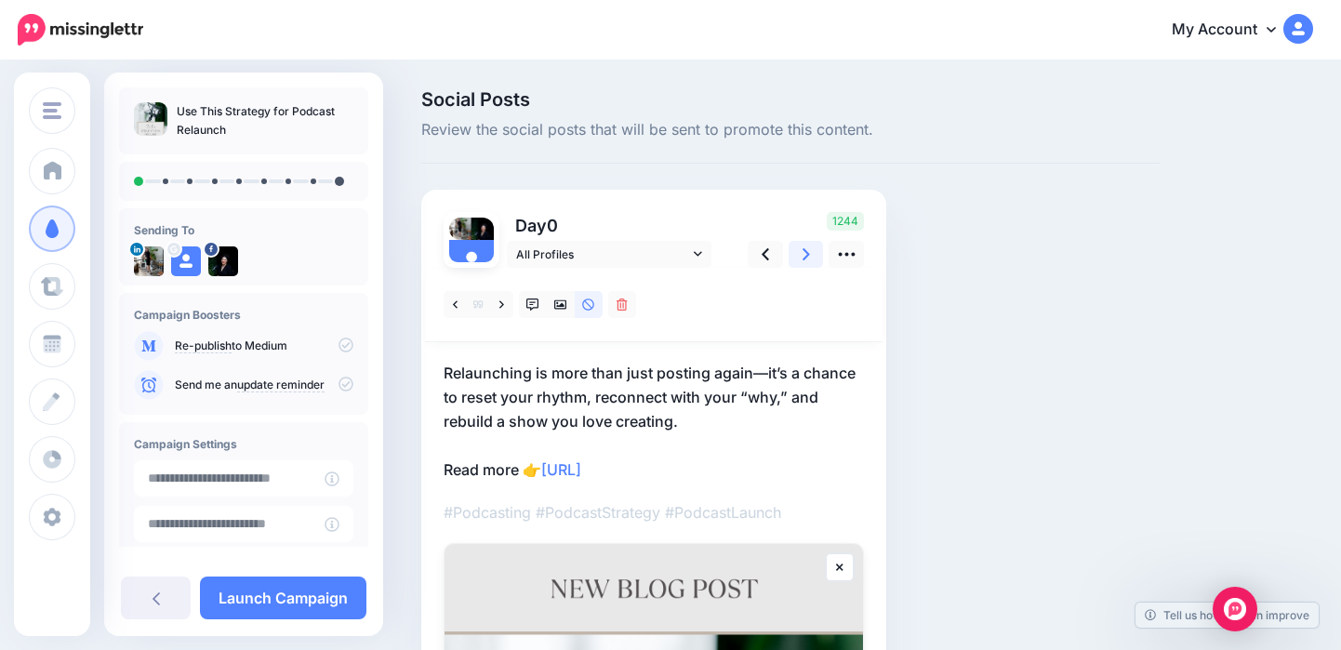
click at [807, 258] on icon at bounding box center [806, 255] width 7 height 20
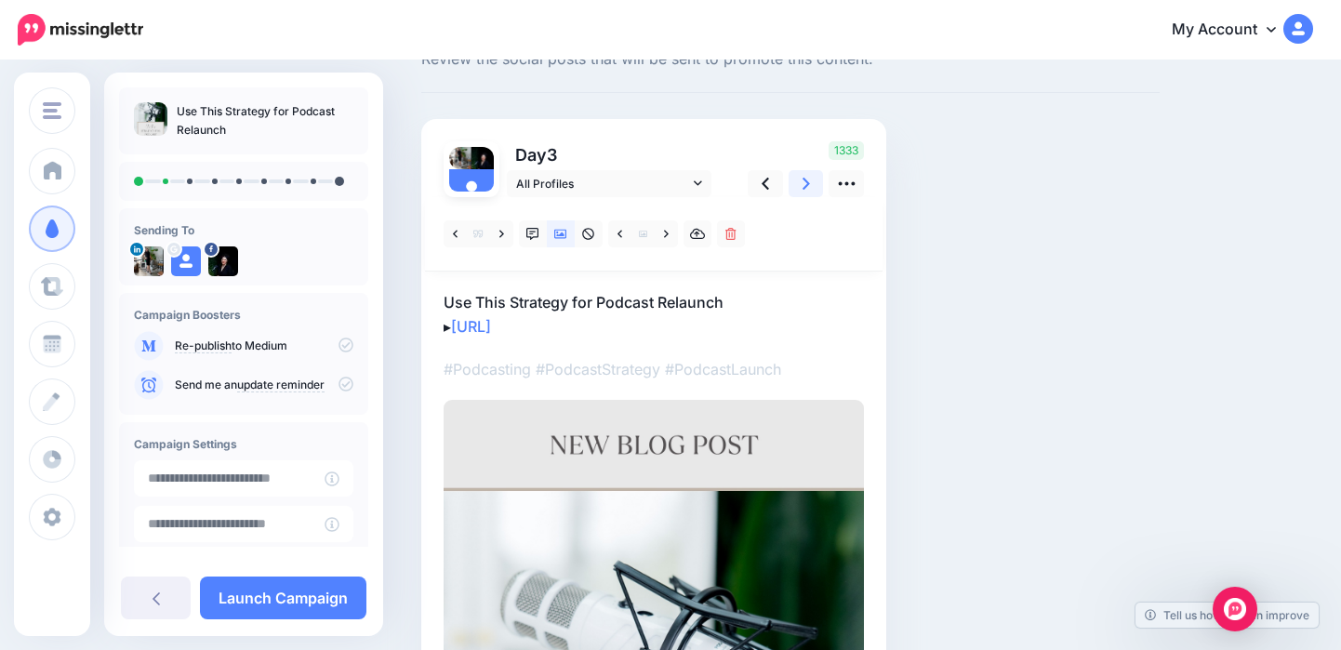
scroll to position [65, 0]
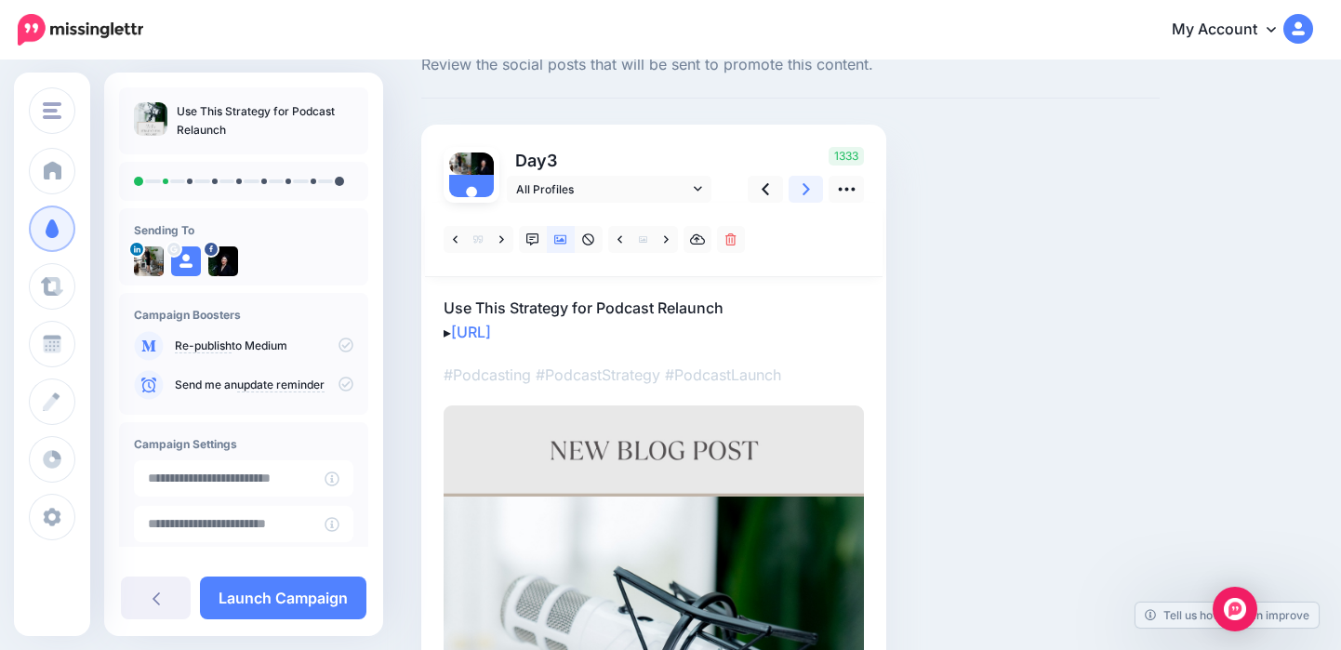
click at [815, 184] on link at bounding box center [806, 189] width 35 height 27
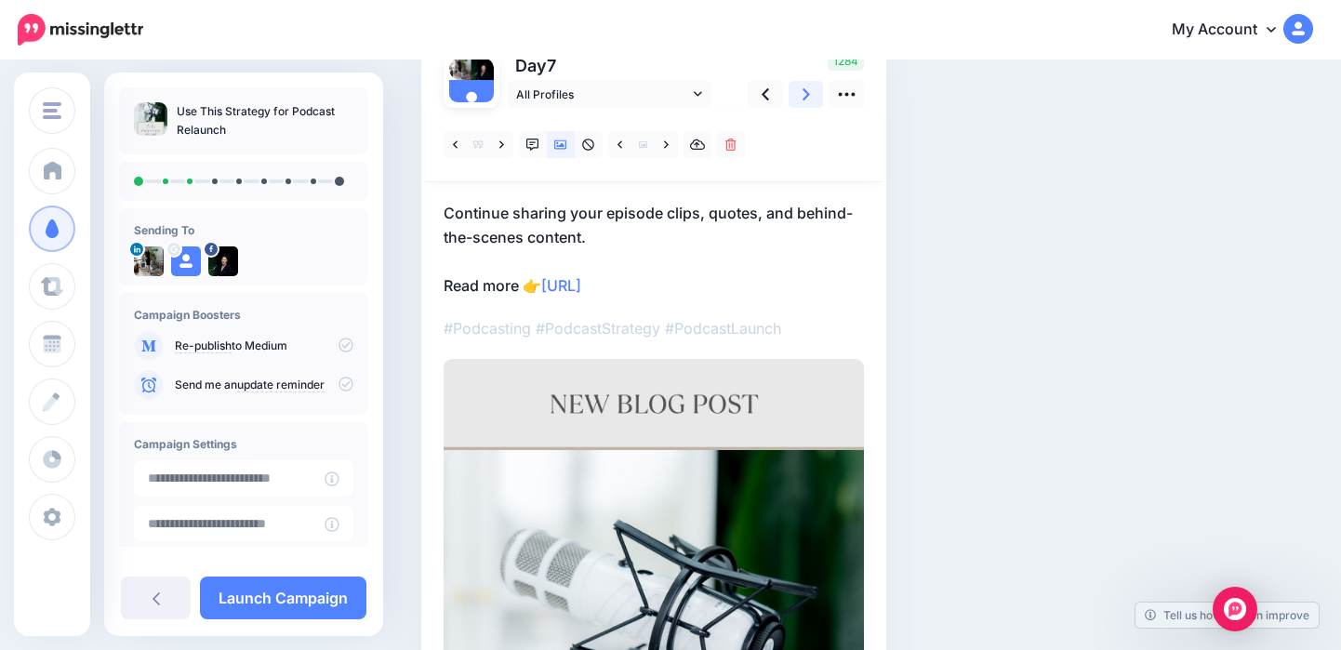
scroll to position [128, 0]
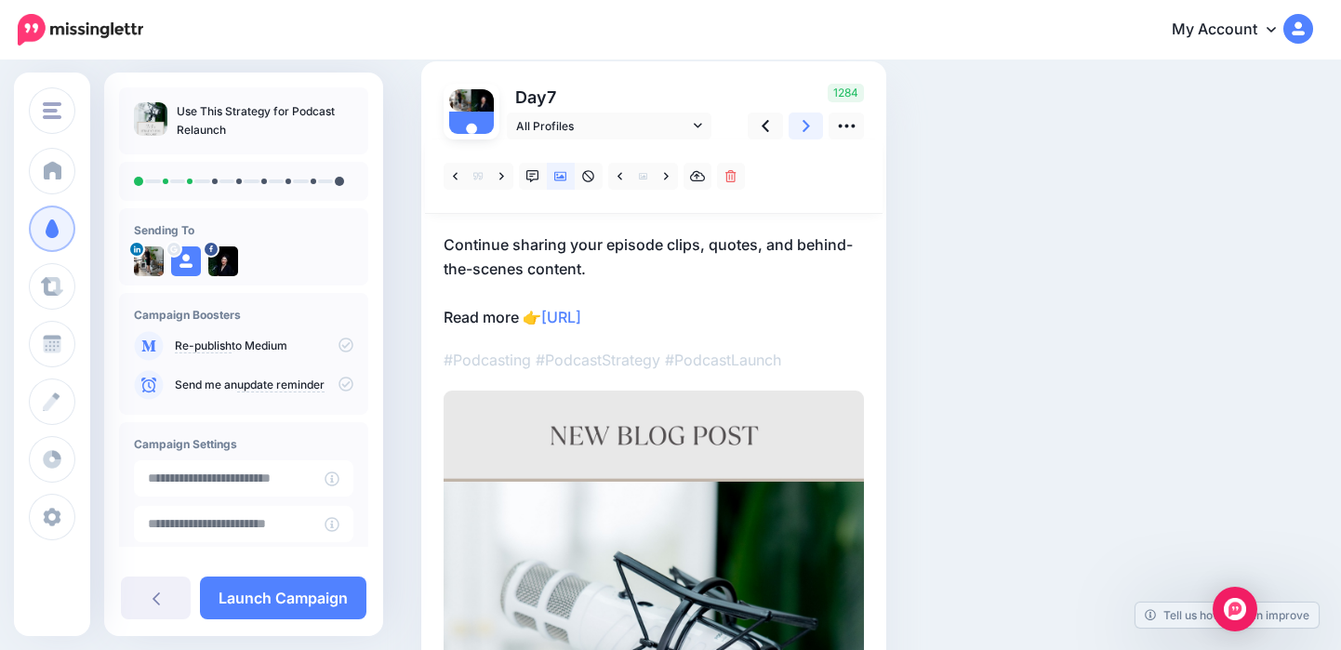
click at [814, 129] on link at bounding box center [806, 126] width 35 height 27
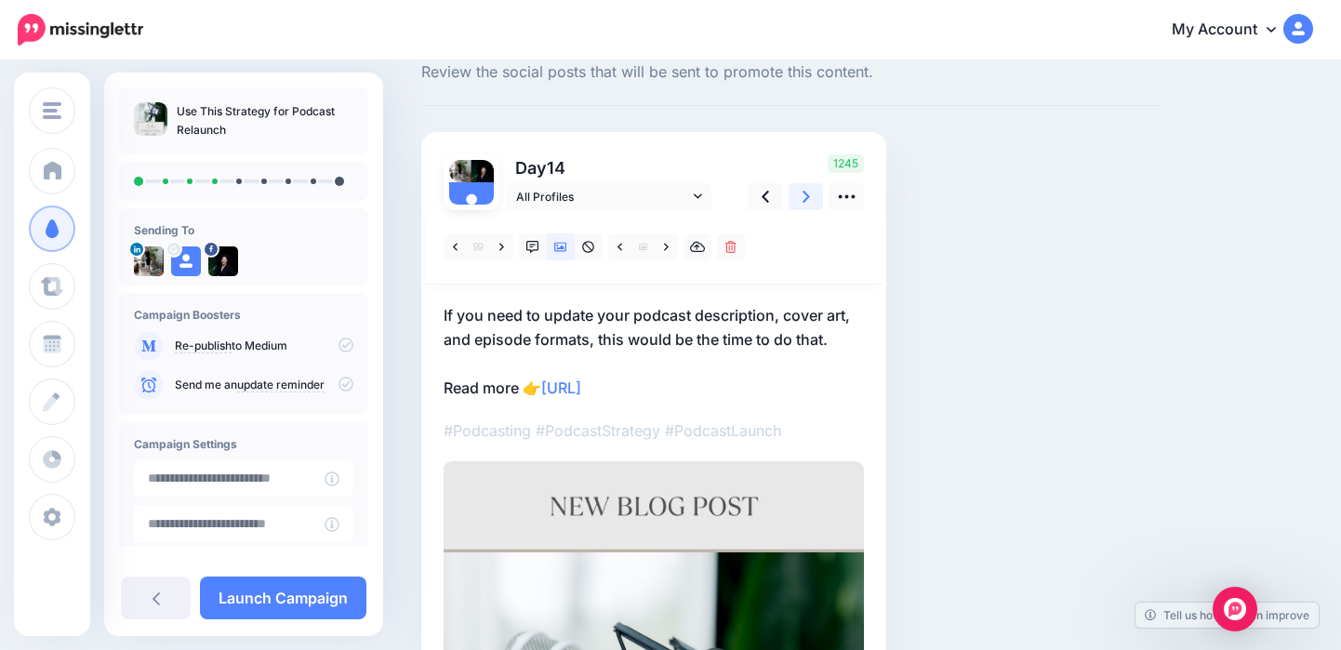
scroll to position [37, 0]
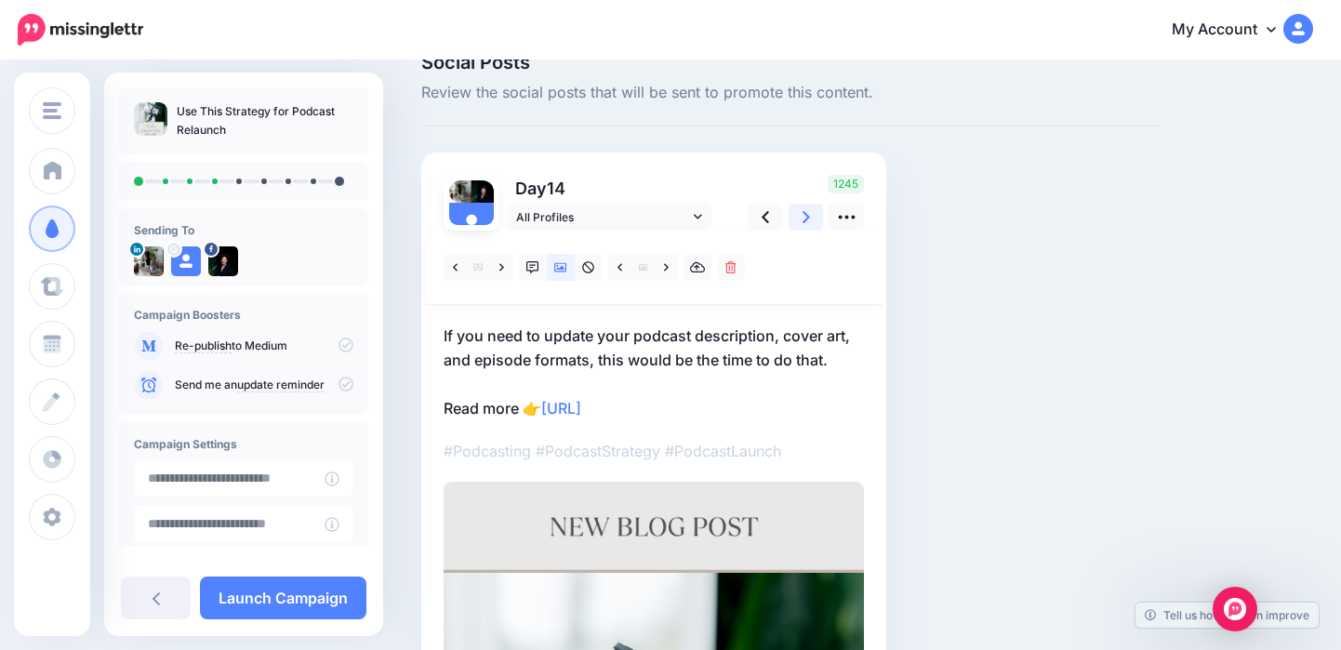
click at [814, 215] on link at bounding box center [806, 217] width 35 height 27
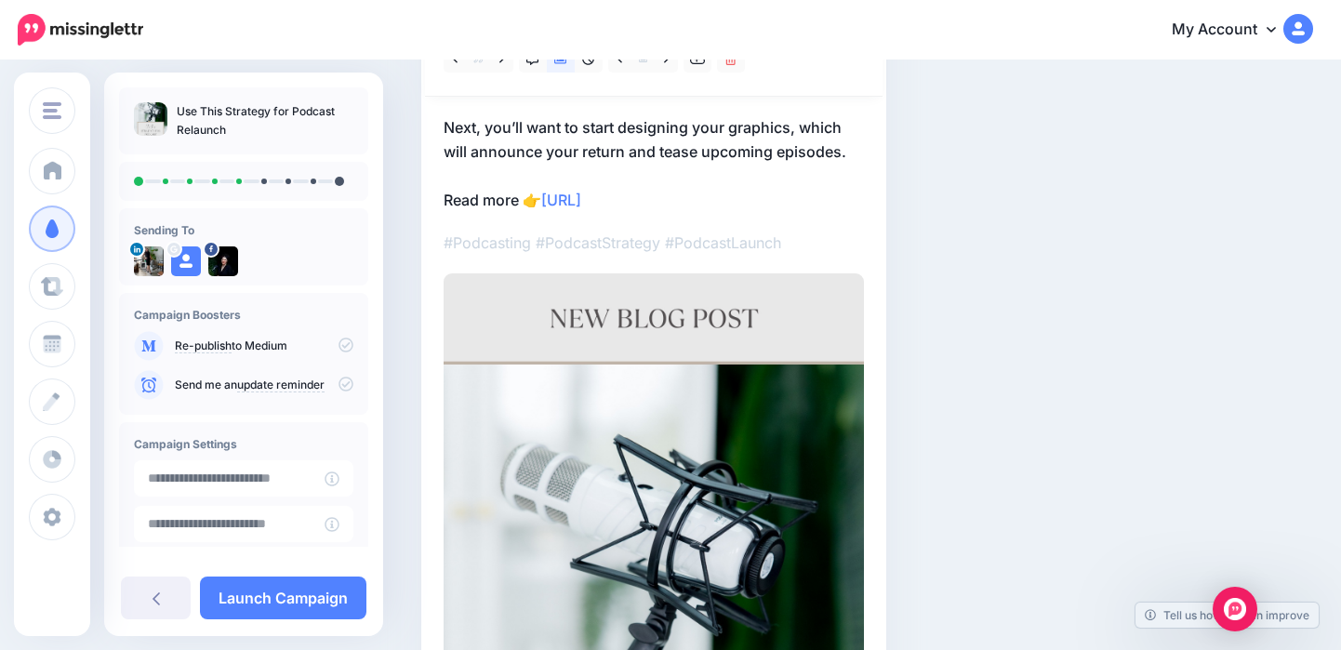
scroll to position [0, 0]
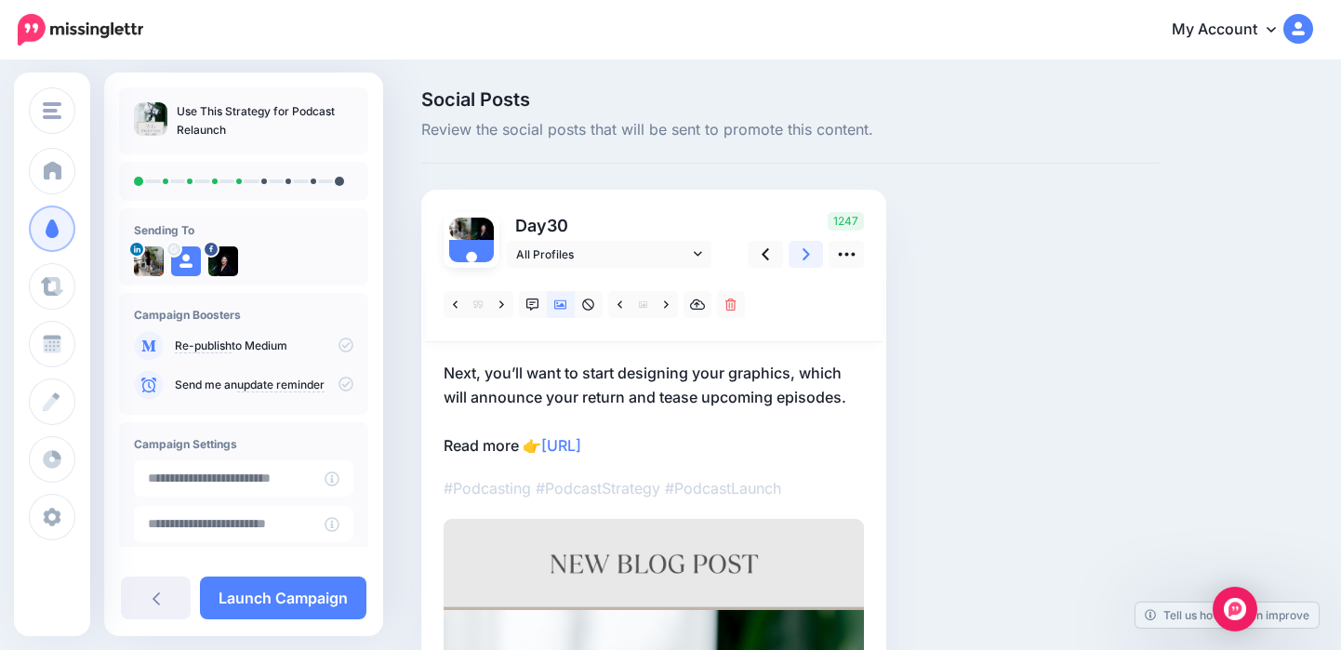
click at [808, 260] on icon at bounding box center [806, 255] width 7 height 20
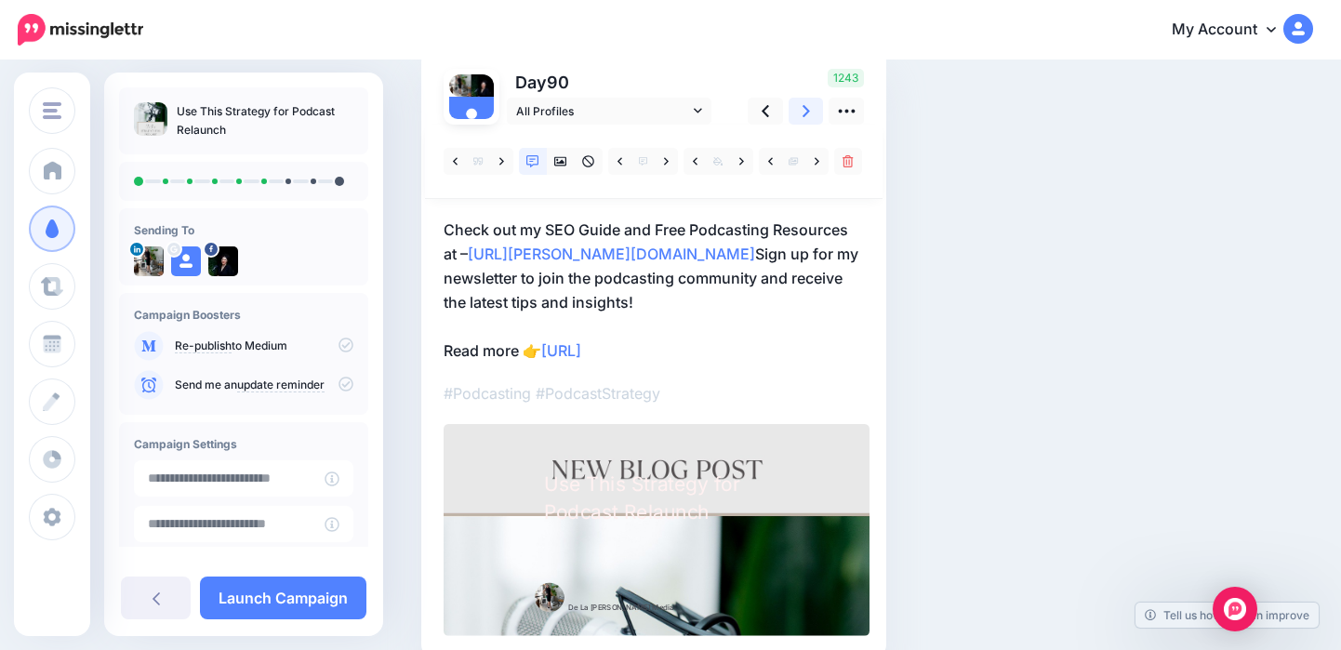
scroll to position [102, 0]
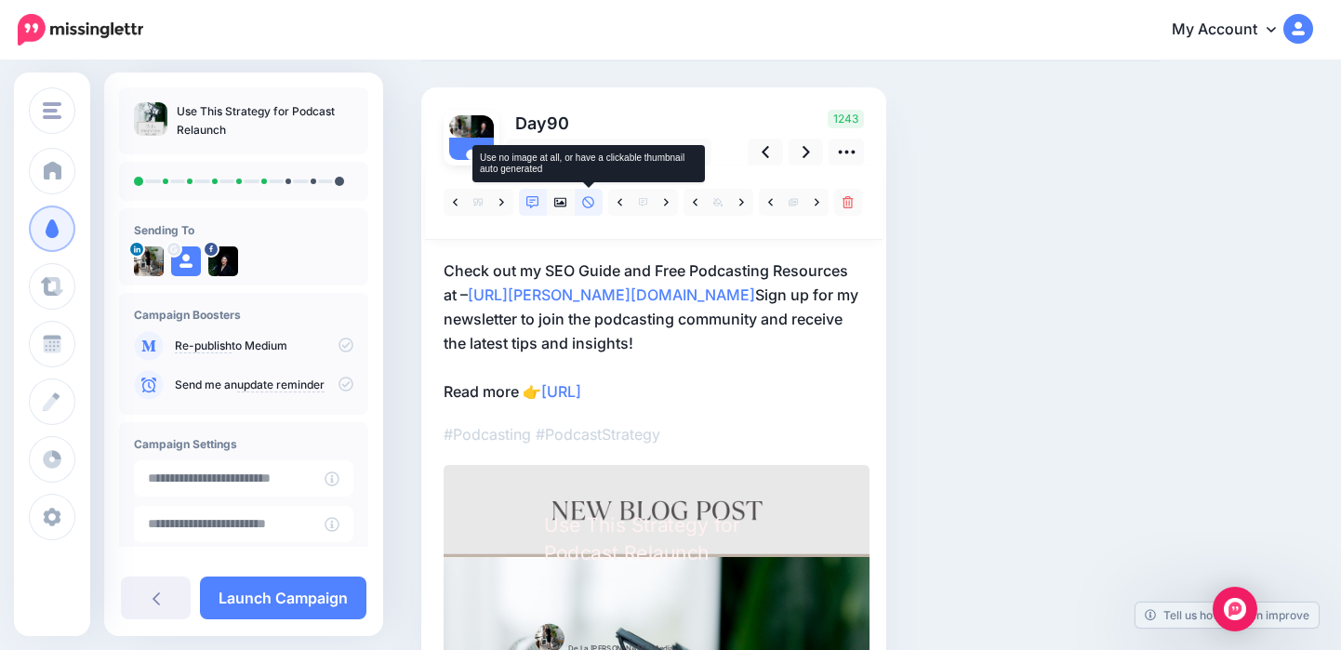
click at [595, 207] on link at bounding box center [589, 202] width 28 height 27
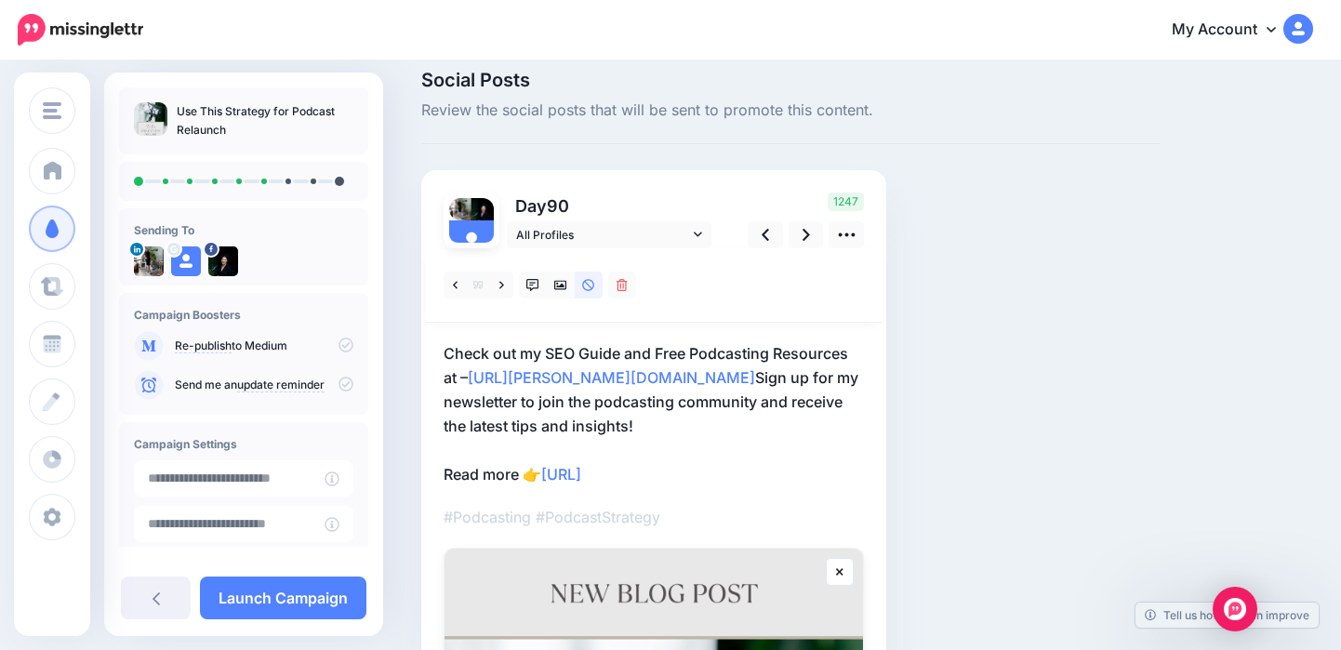
scroll to position [0, 0]
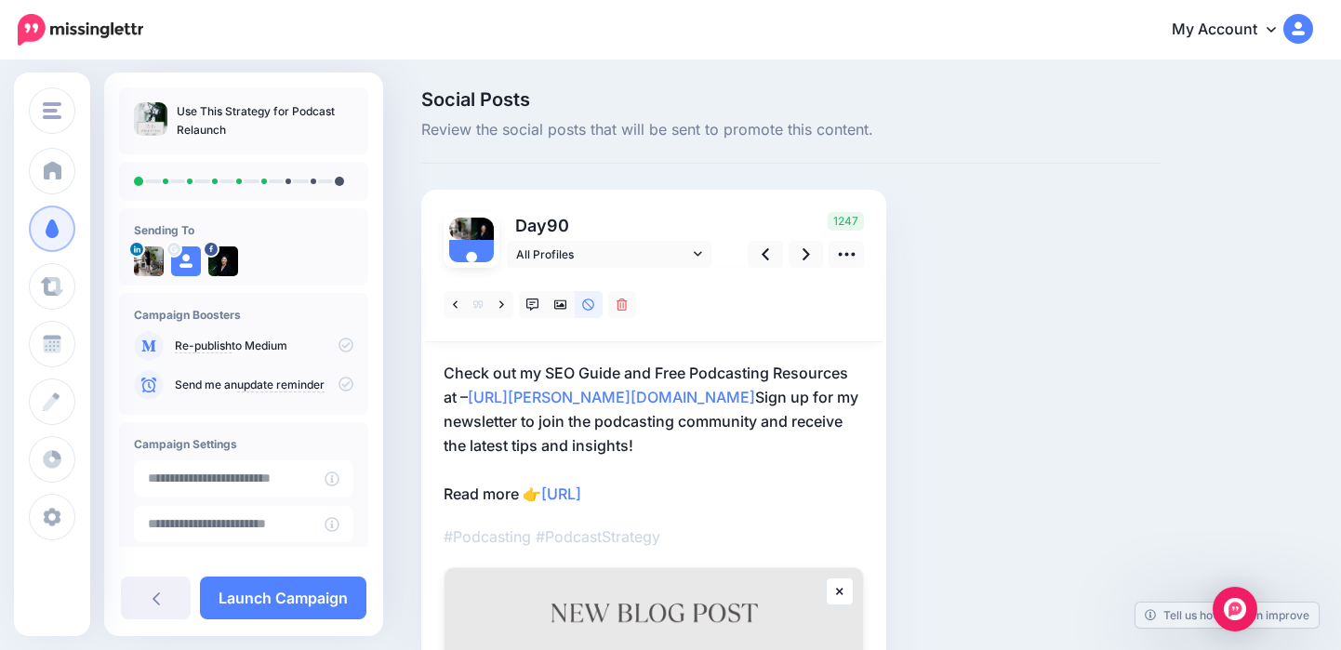
click at [338, 352] on p "Re-publish to Medium" at bounding box center [264, 346] width 179 height 17
click at [339, 351] on icon at bounding box center [346, 345] width 15 height 15
click at [300, 597] on link "Launch Campaign" at bounding box center [283, 598] width 166 height 43
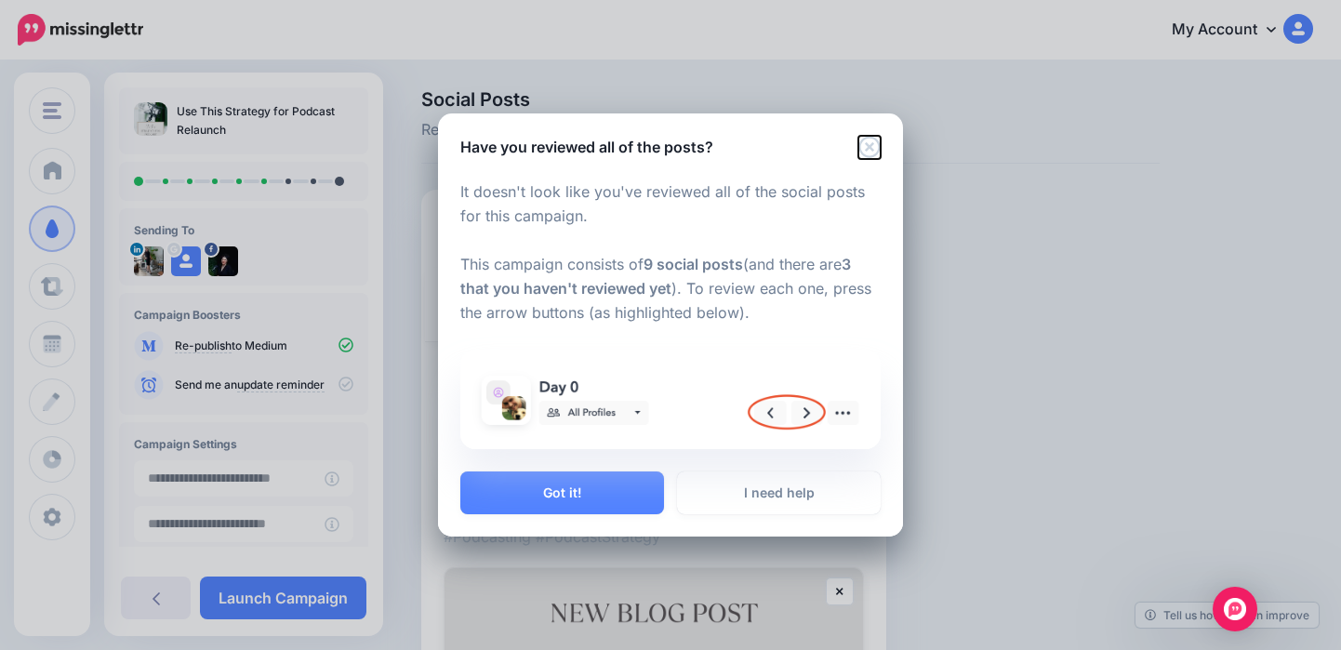
click at [877, 143] on icon "Close" at bounding box center [869, 147] width 22 height 22
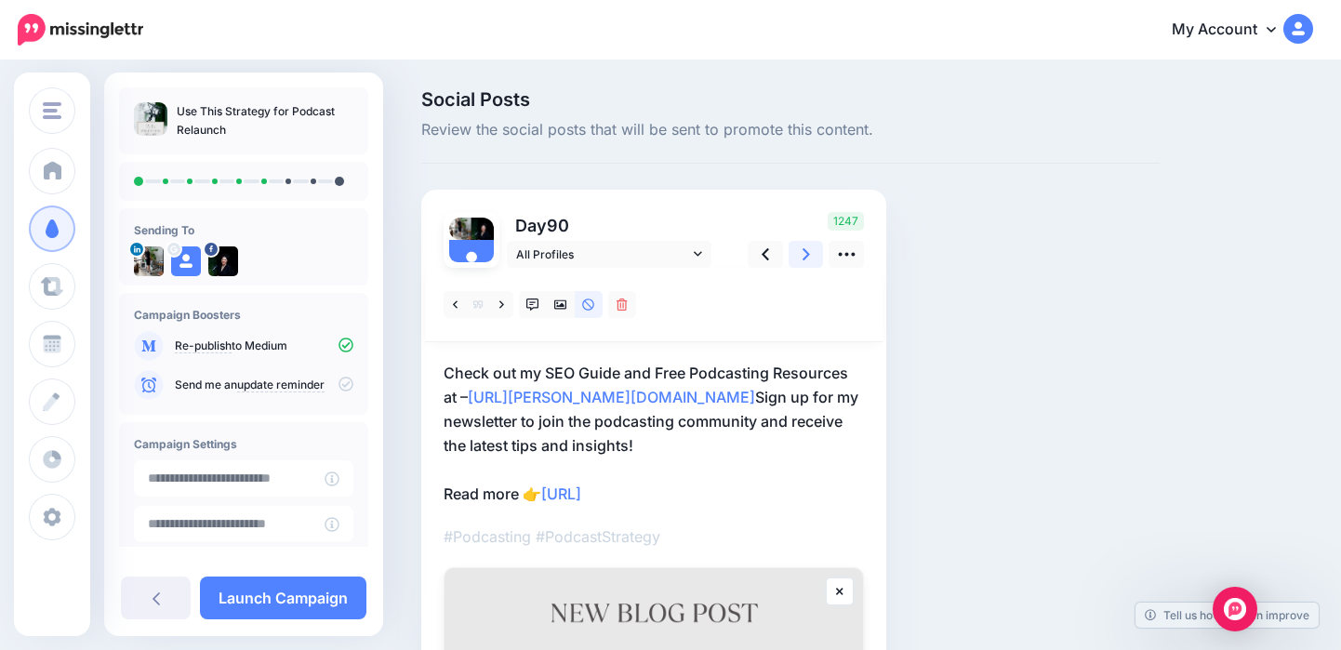
click at [807, 257] on icon at bounding box center [806, 255] width 7 height 20
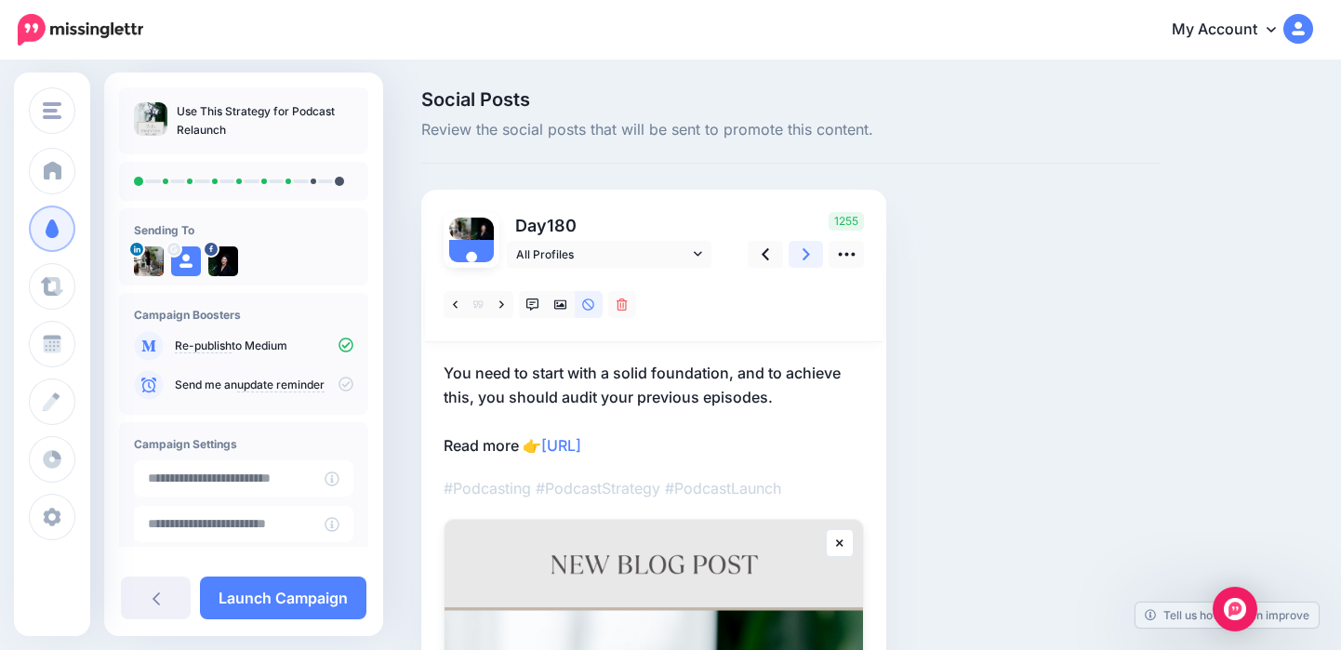
click at [811, 262] on link at bounding box center [806, 254] width 35 height 27
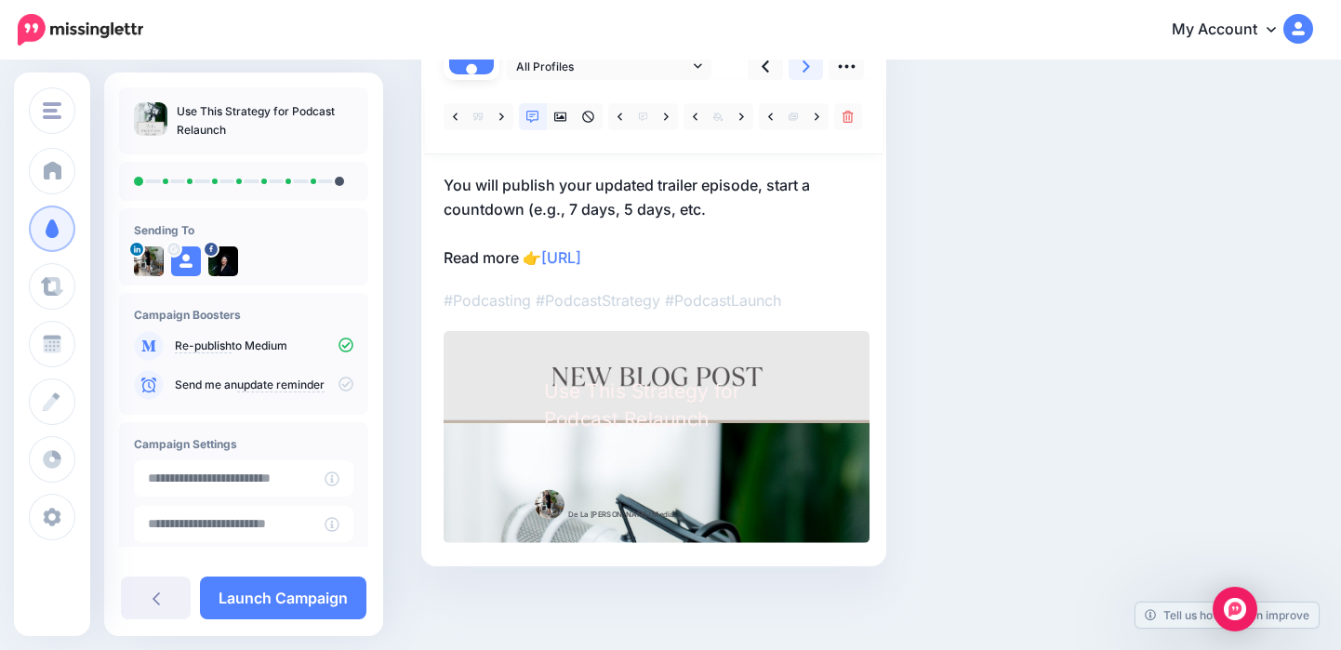
scroll to position [123, 0]
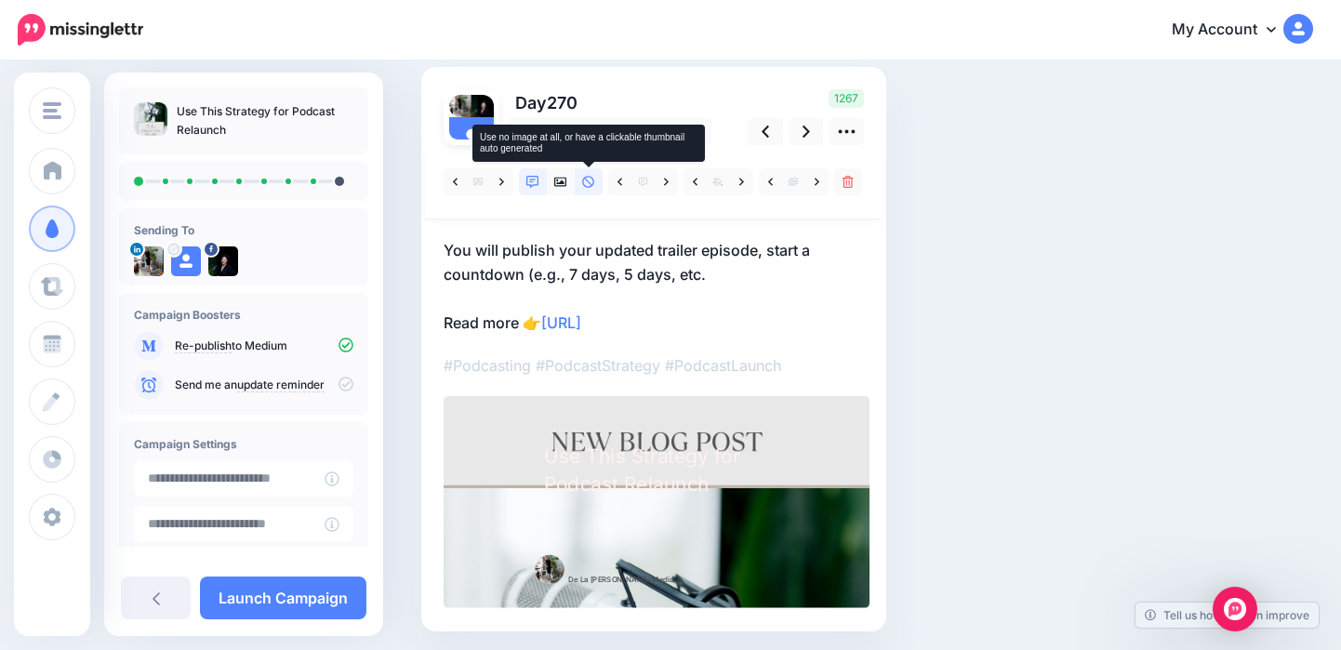
click at [591, 188] on icon at bounding box center [588, 182] width 13 height 13
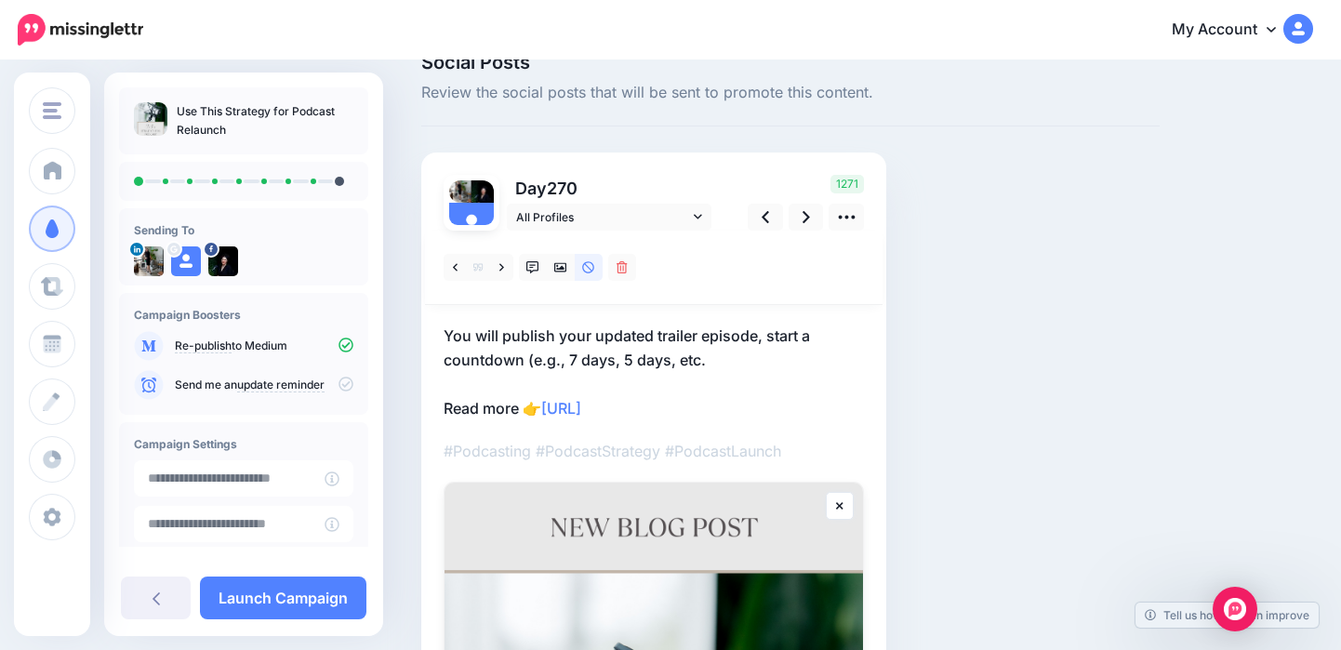
scroll to position [11, 0]
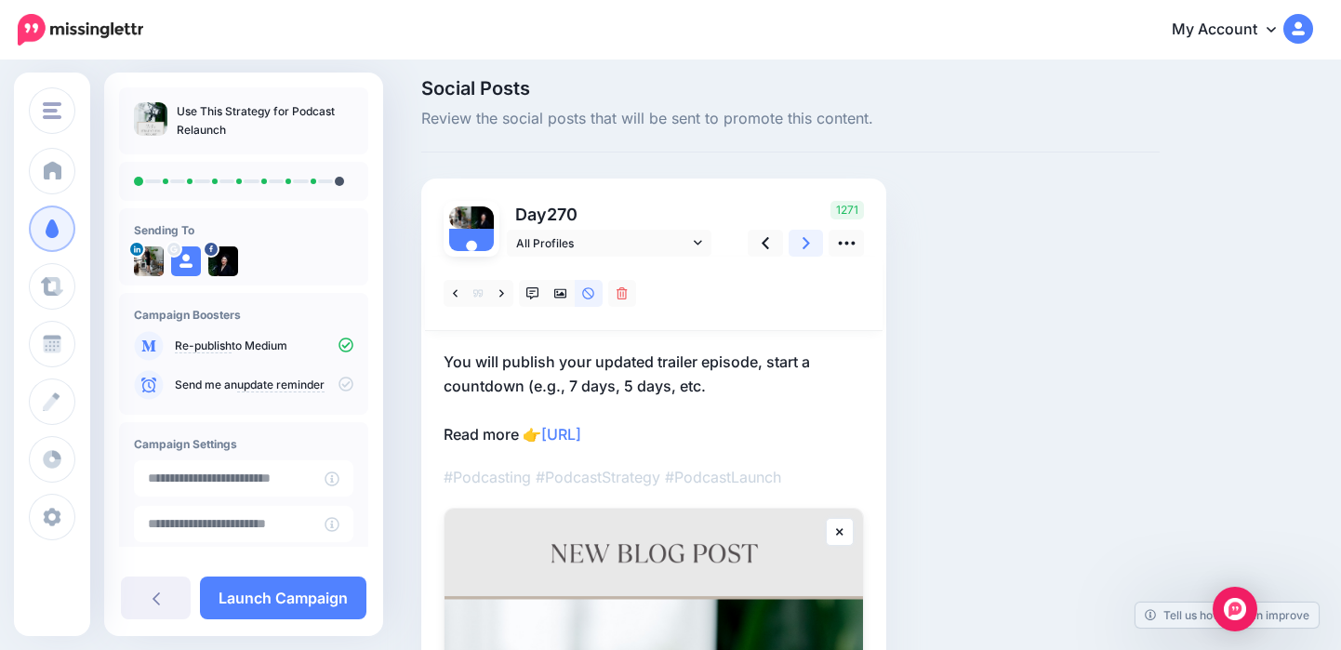
click at [810, 245] on link at bounding box center [806, 243] width 35 height 27
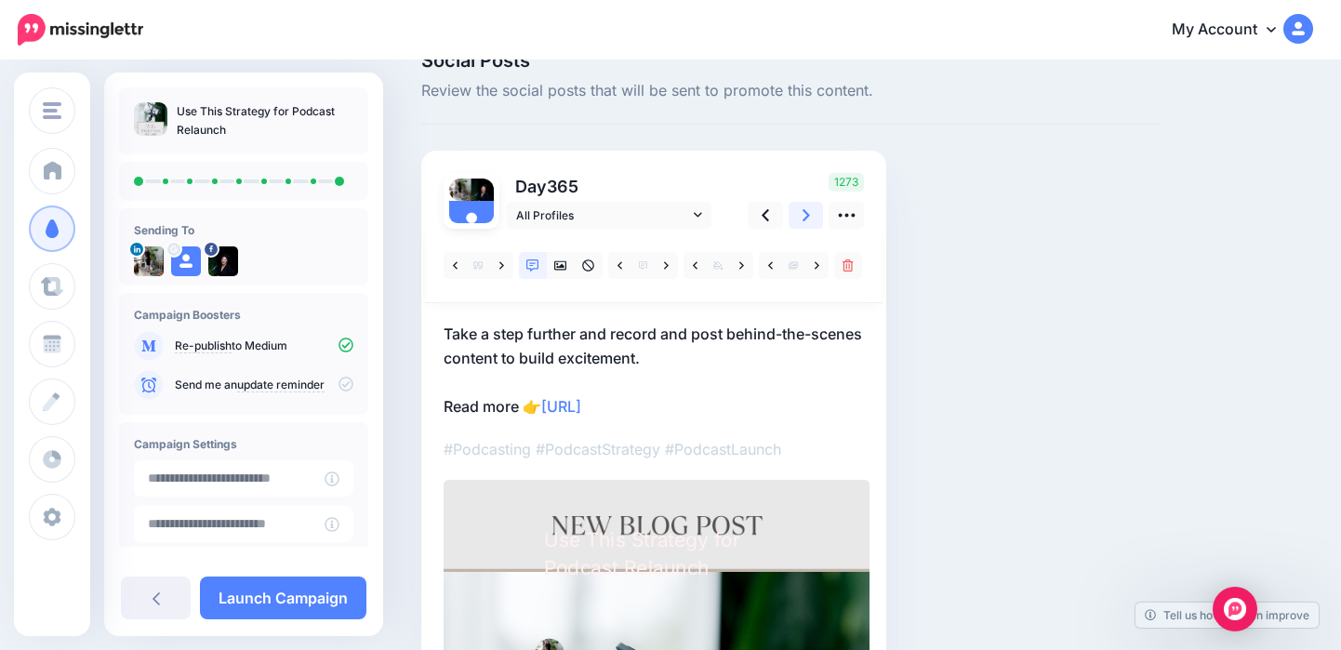
scroll to position [0, 0]
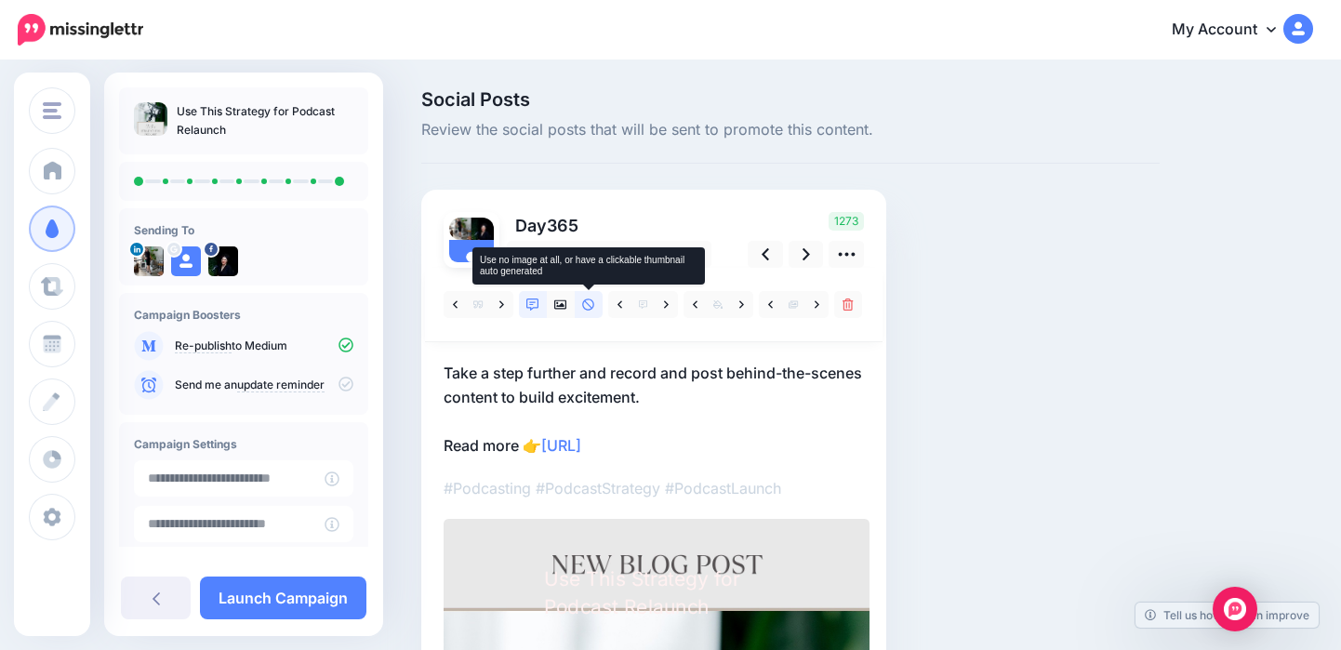
click at [585, 304] on icon at bounding box center [588, 305] width 13 height 13
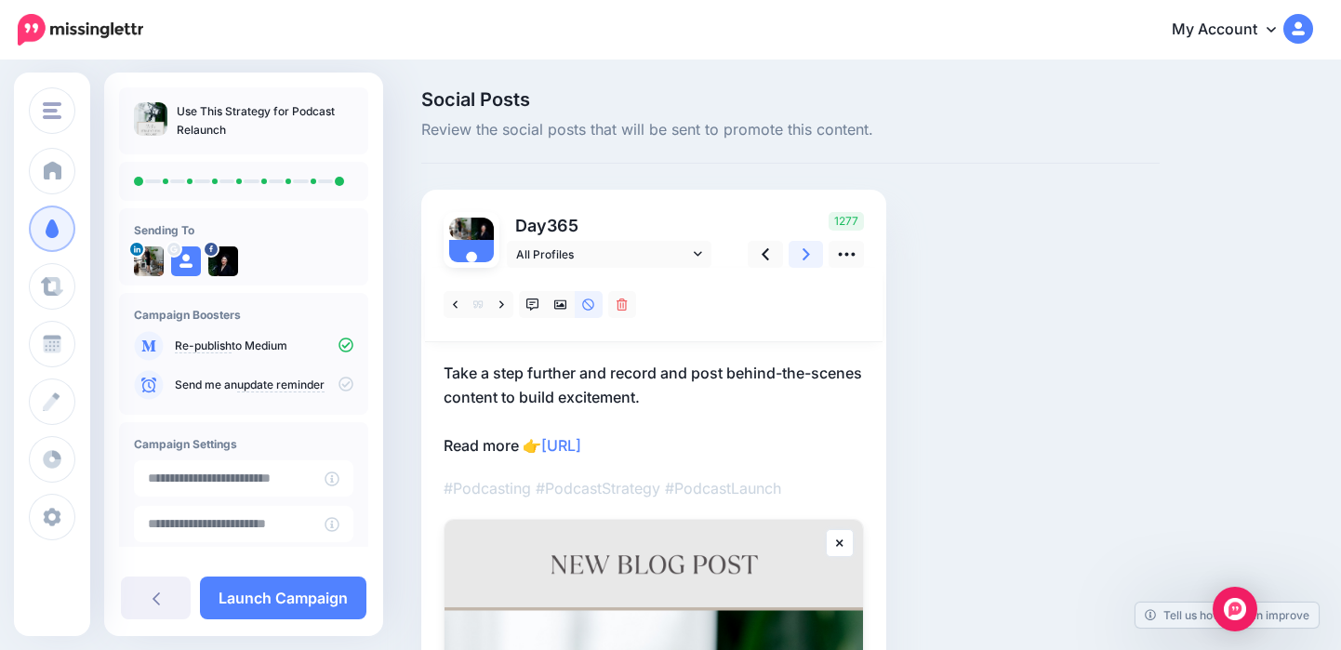
click at [803, 259] on icon at bounding box center [806, 255] width 7 height 20
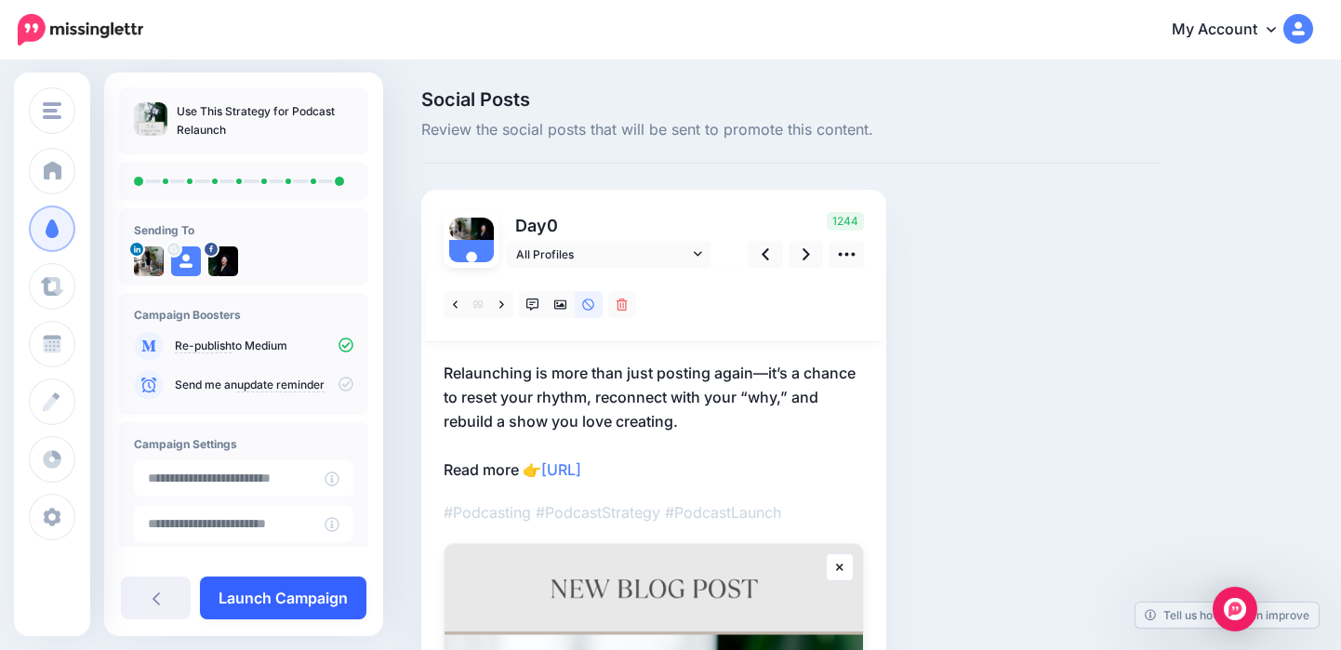
click at [287, 608] on link "Launch Campaign" at bounding box center [283, 598] width 166 height 43
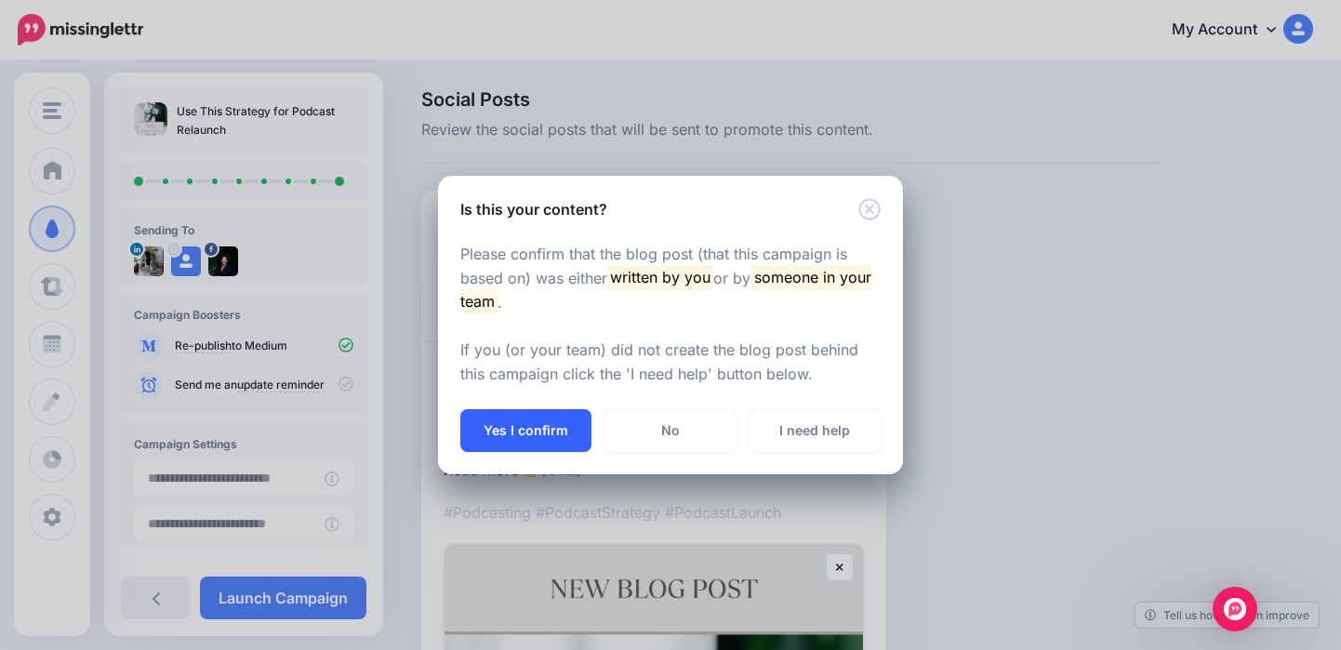
click at [544, 433] on button "Yes I confirm" at bounding box center [525, 430] width 131 height 43
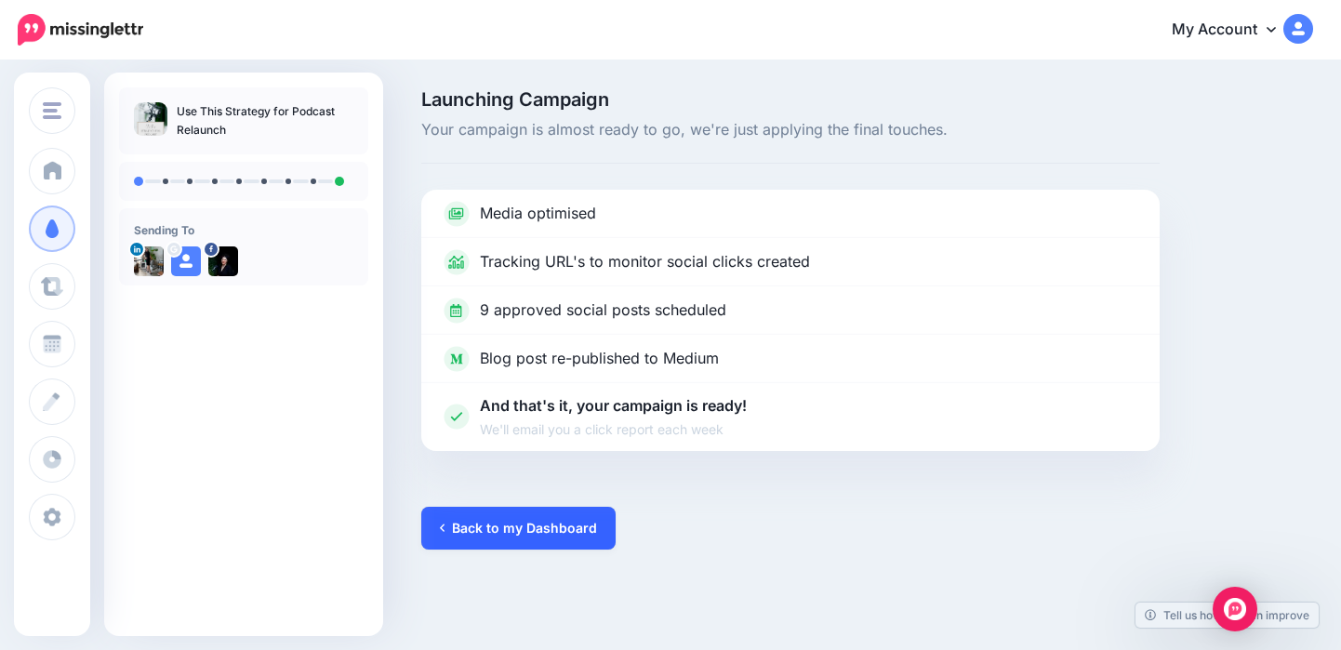
click at [457, 536] on link "Back to my Dashboard" at bounding box center [518, 528] width 194 height 43
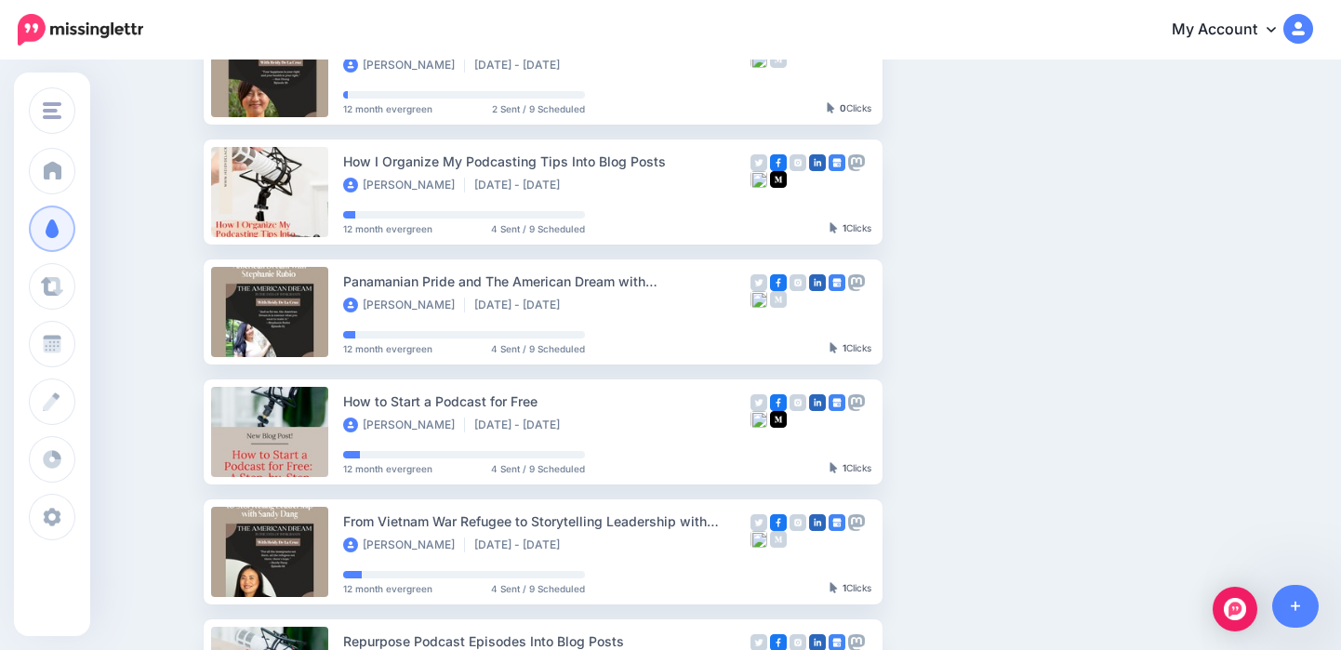
scroll to position [236, 0]
